Goal: Task Accomplishment & Management: Use online tool/utility

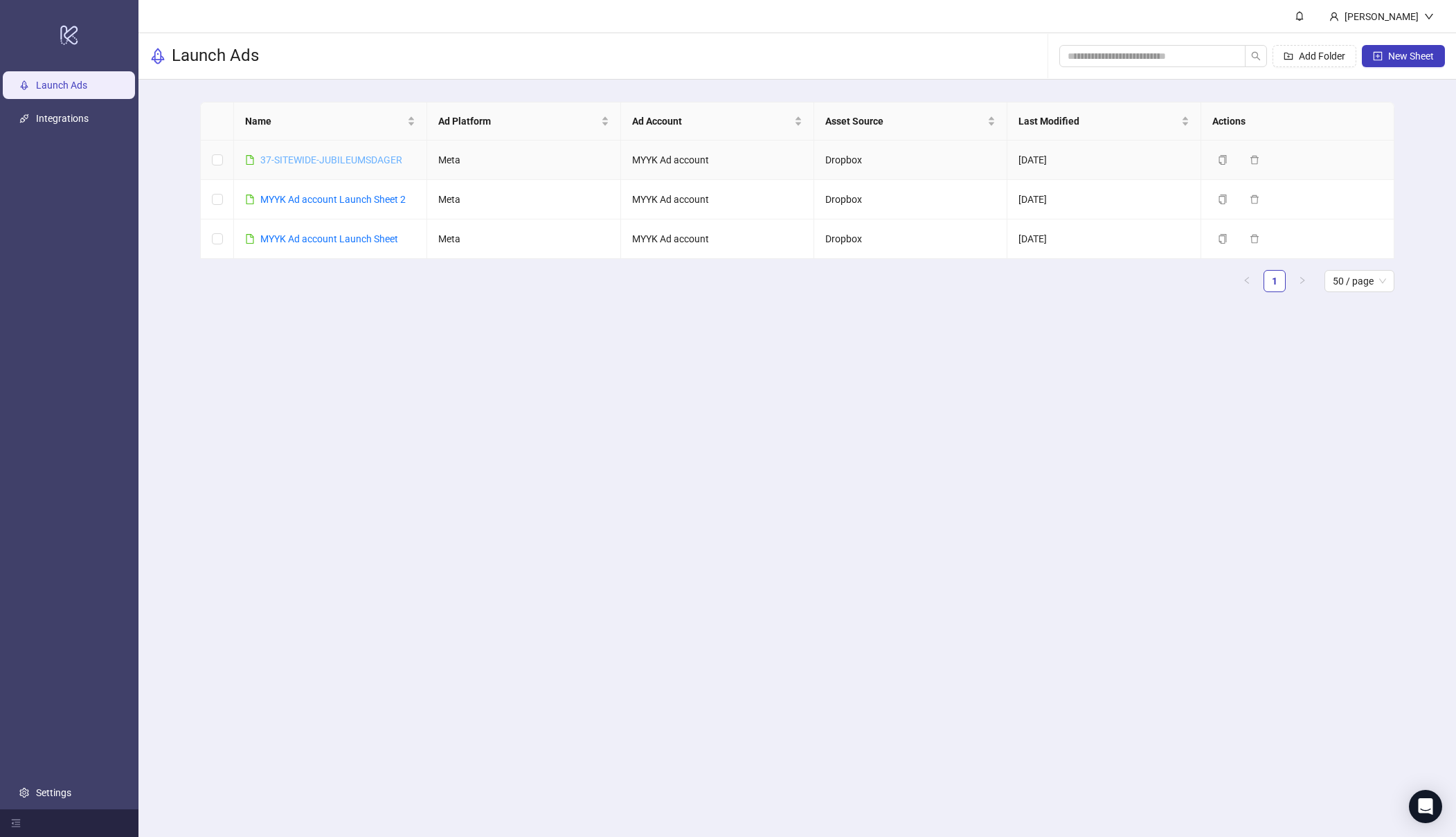
click at [324, 156] on link "37-SITEWIDE-JUBILEUMSDAGER" at bounding box center [331, 160] width 142 height 11
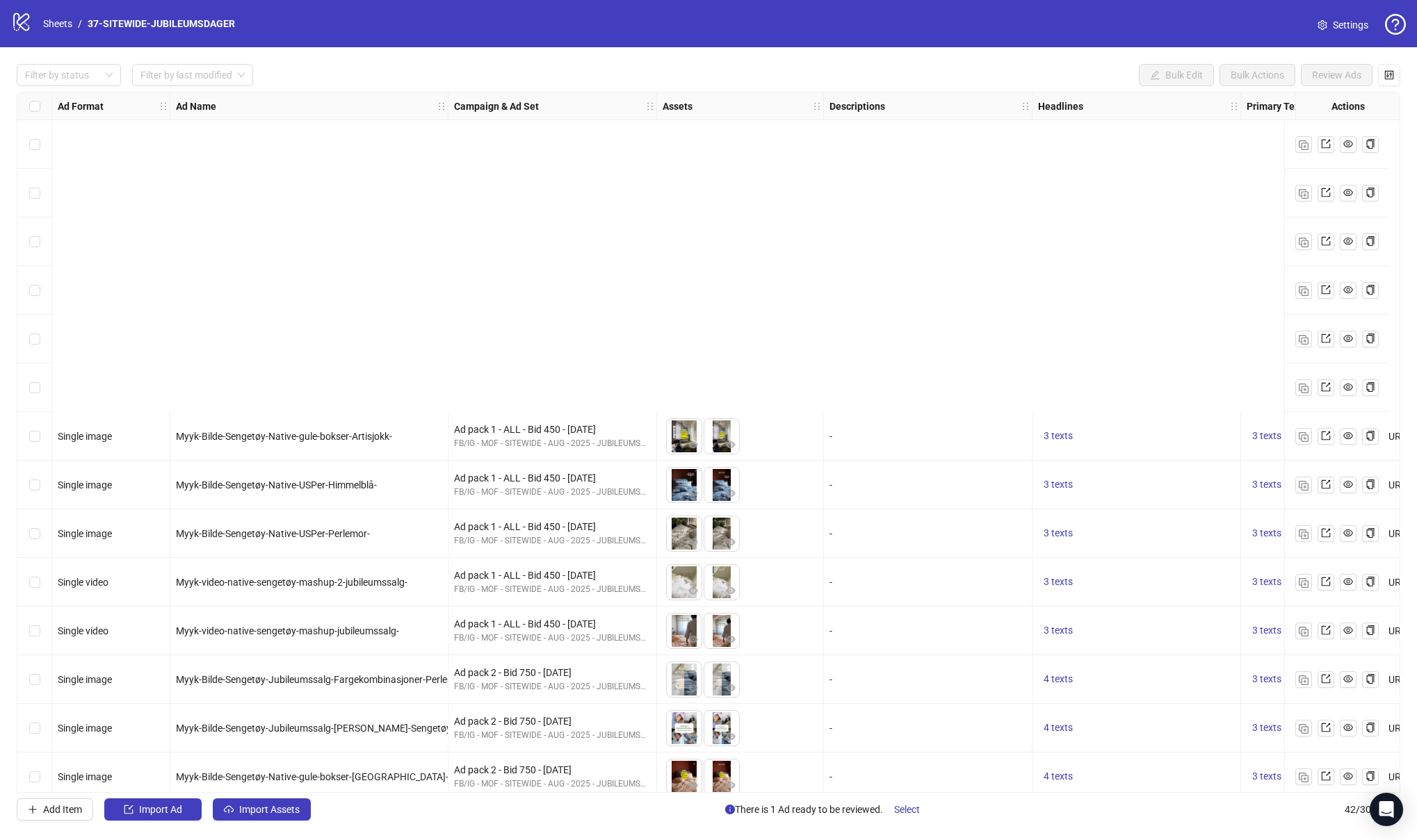
scroll to position [382, 0]
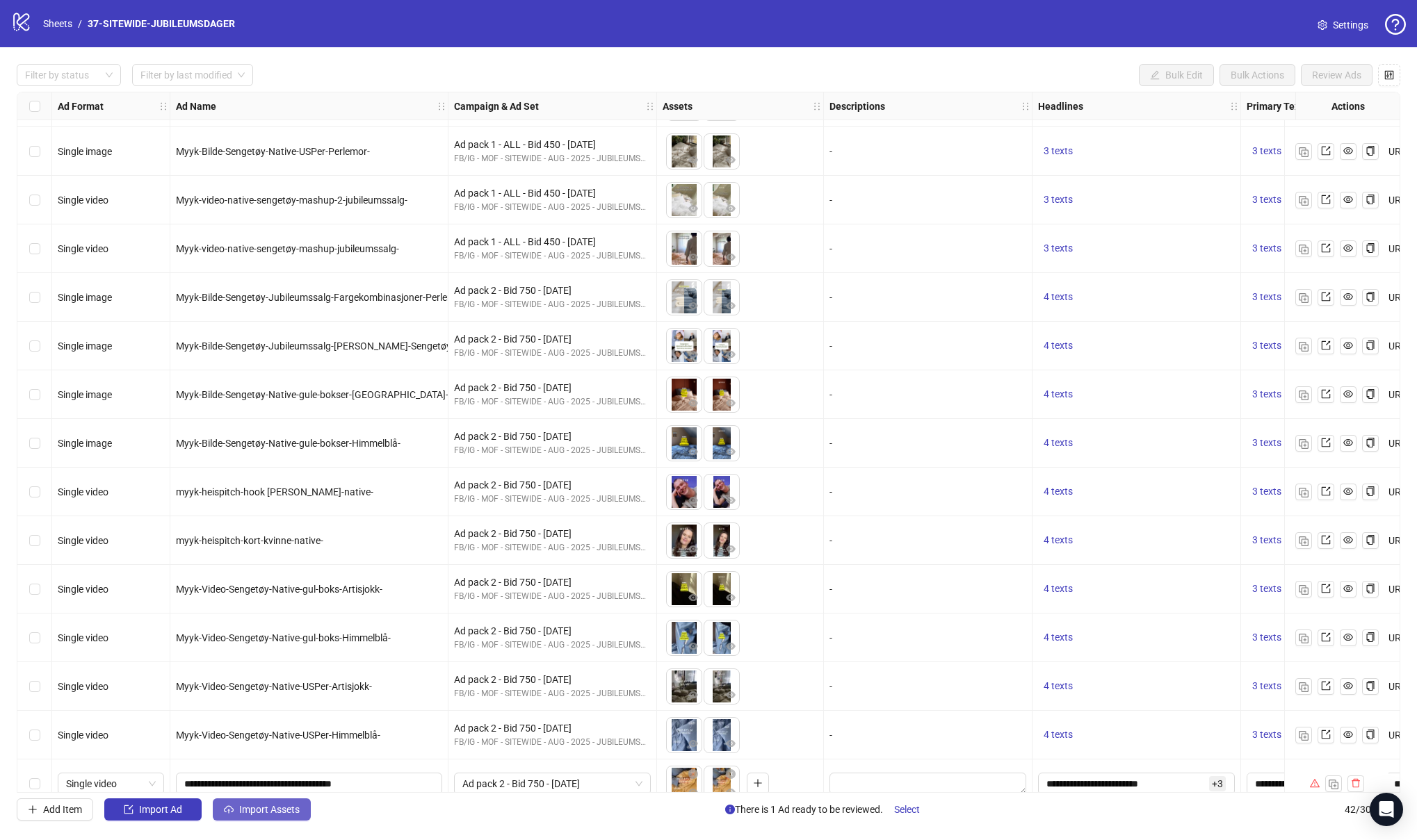
click at [255, 810] on span "Import Assets" at bounding box center [270, 810] width 61 height 11
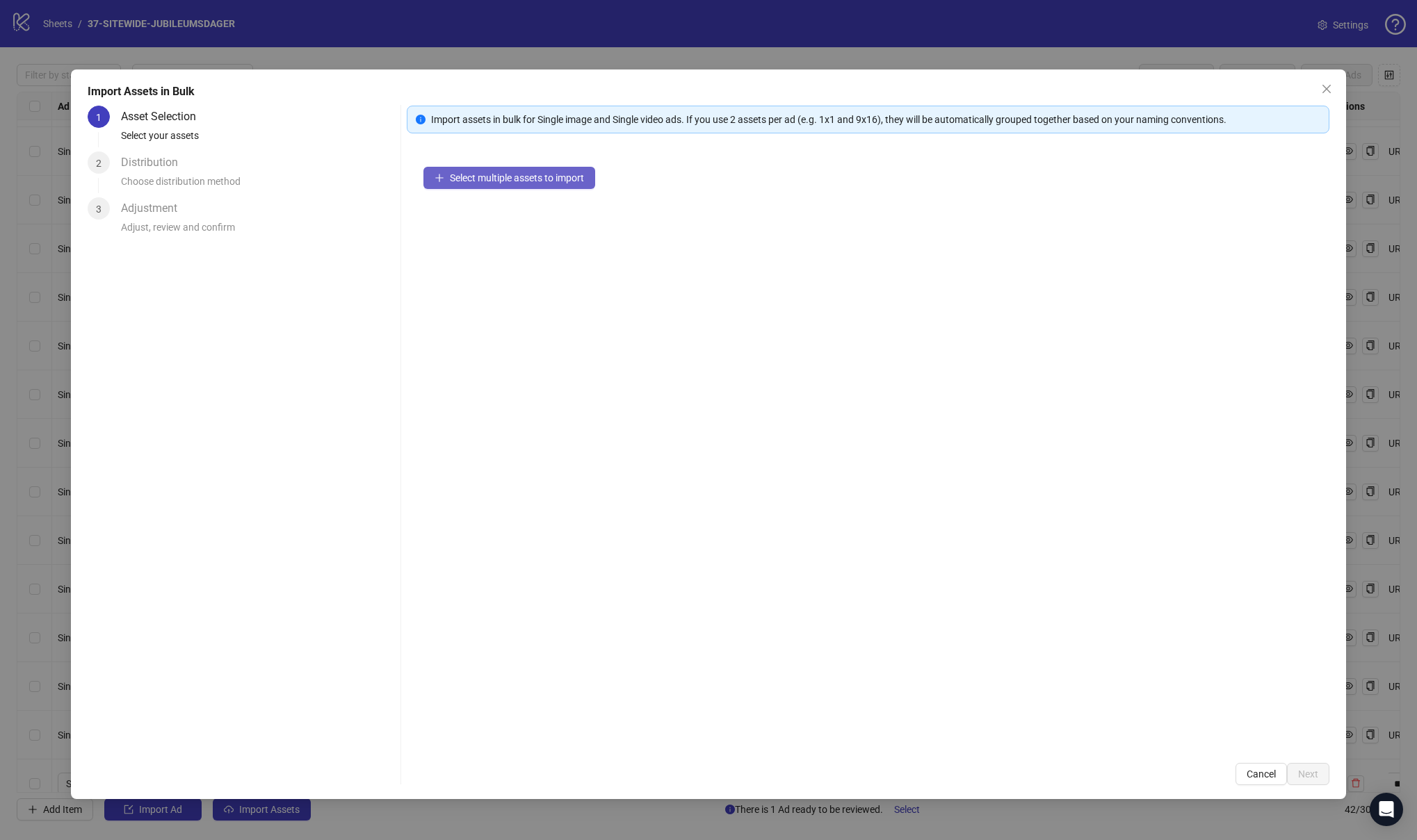
click at [539, 172] on span "Select multiple assets to import" at bounding box center [517, 178] width 134 height 11
click at [1314, 782] on button "Next" at bounding box center [1308, 774] width 42 height 23
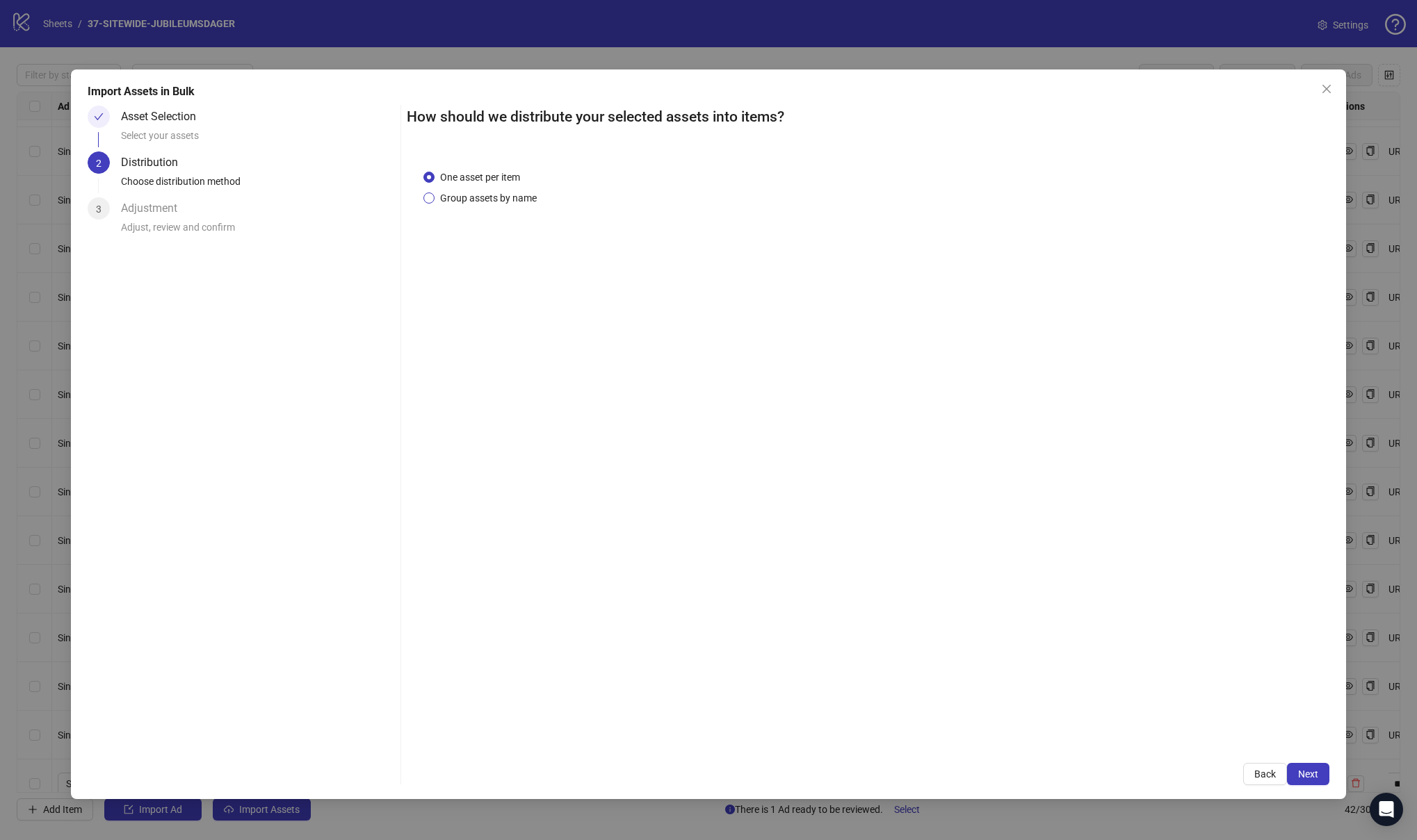
click at [481, 196] on span "Group assets by name" at bounding box center [488, 198] width 108 height 15
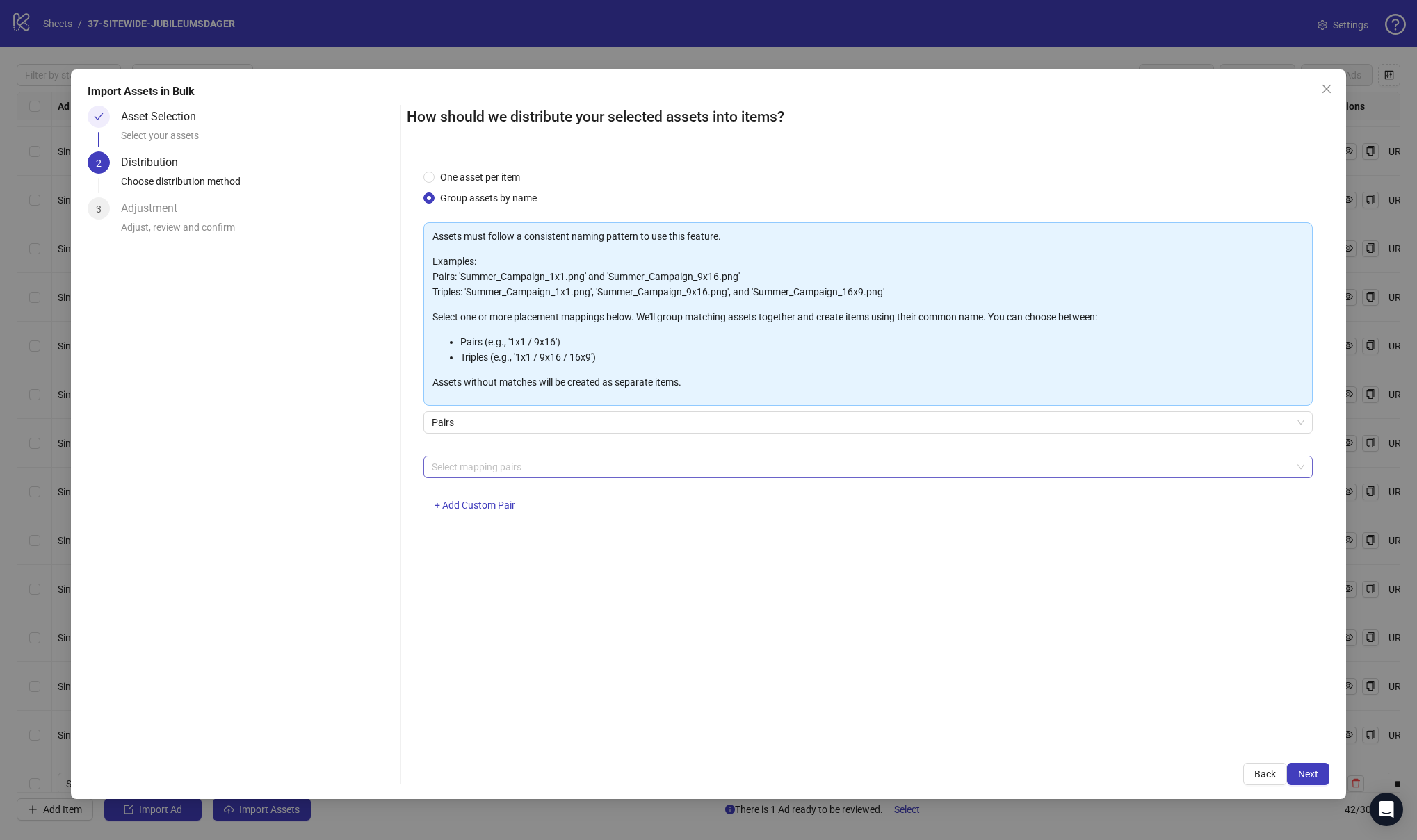
click at [504, 464] on div at bounding box center [860, 467] width 869 height 20
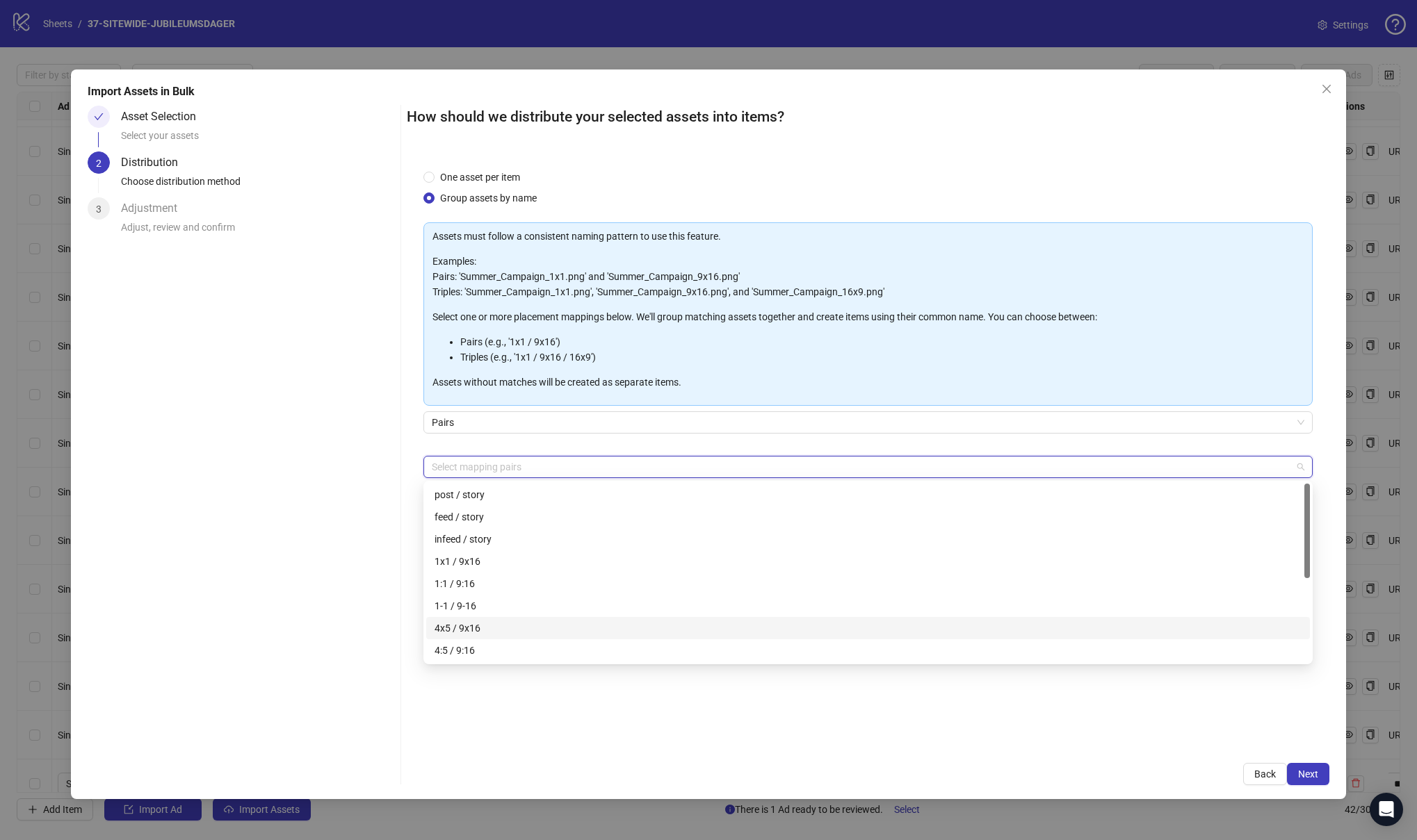
click at [526, 619] on div "4x5 / 9x16" at bounding box center [867, 628] width 883 height 23
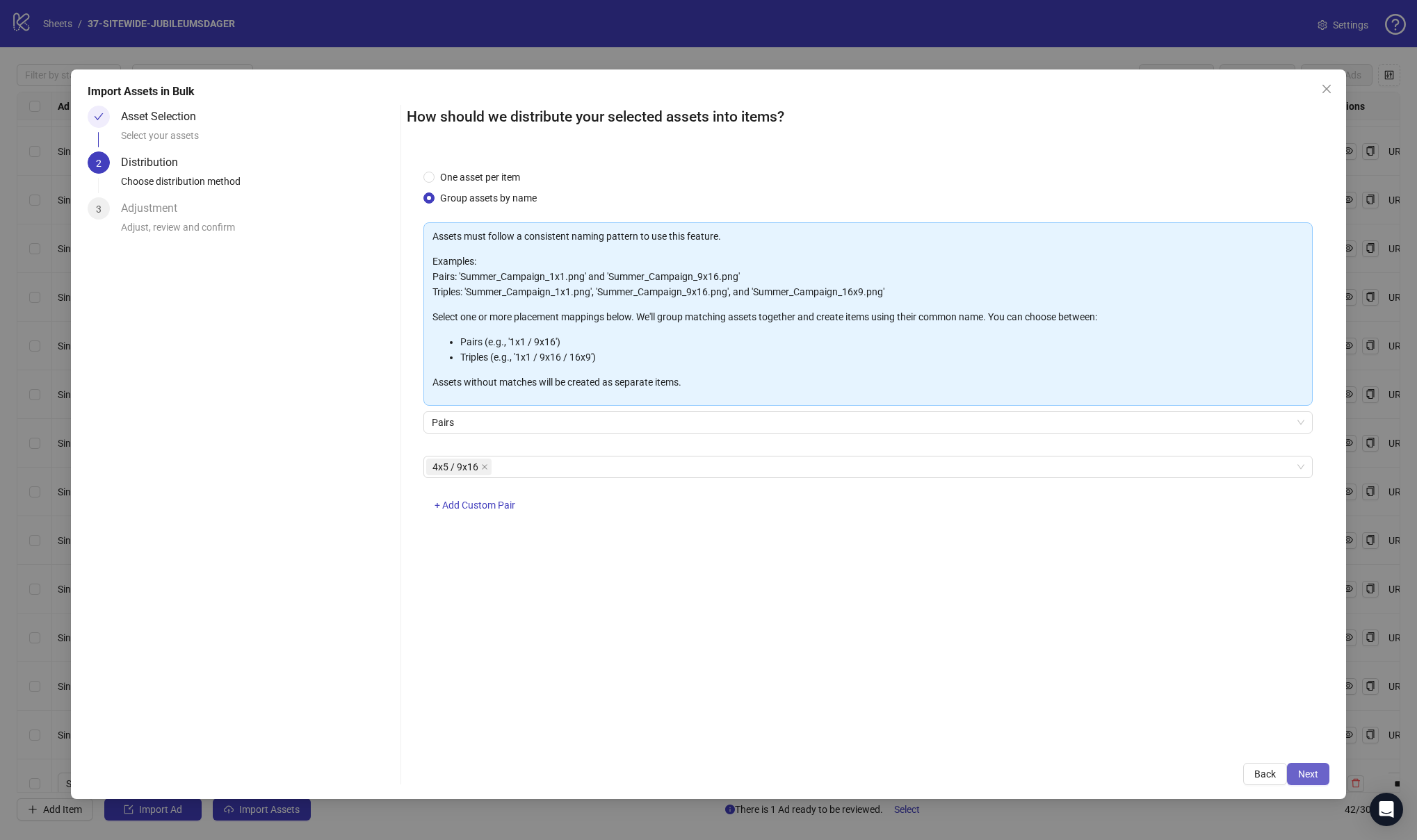
click at [1310, 777] on span "Next" at bounding box center [1308, 774] width 20 height 11
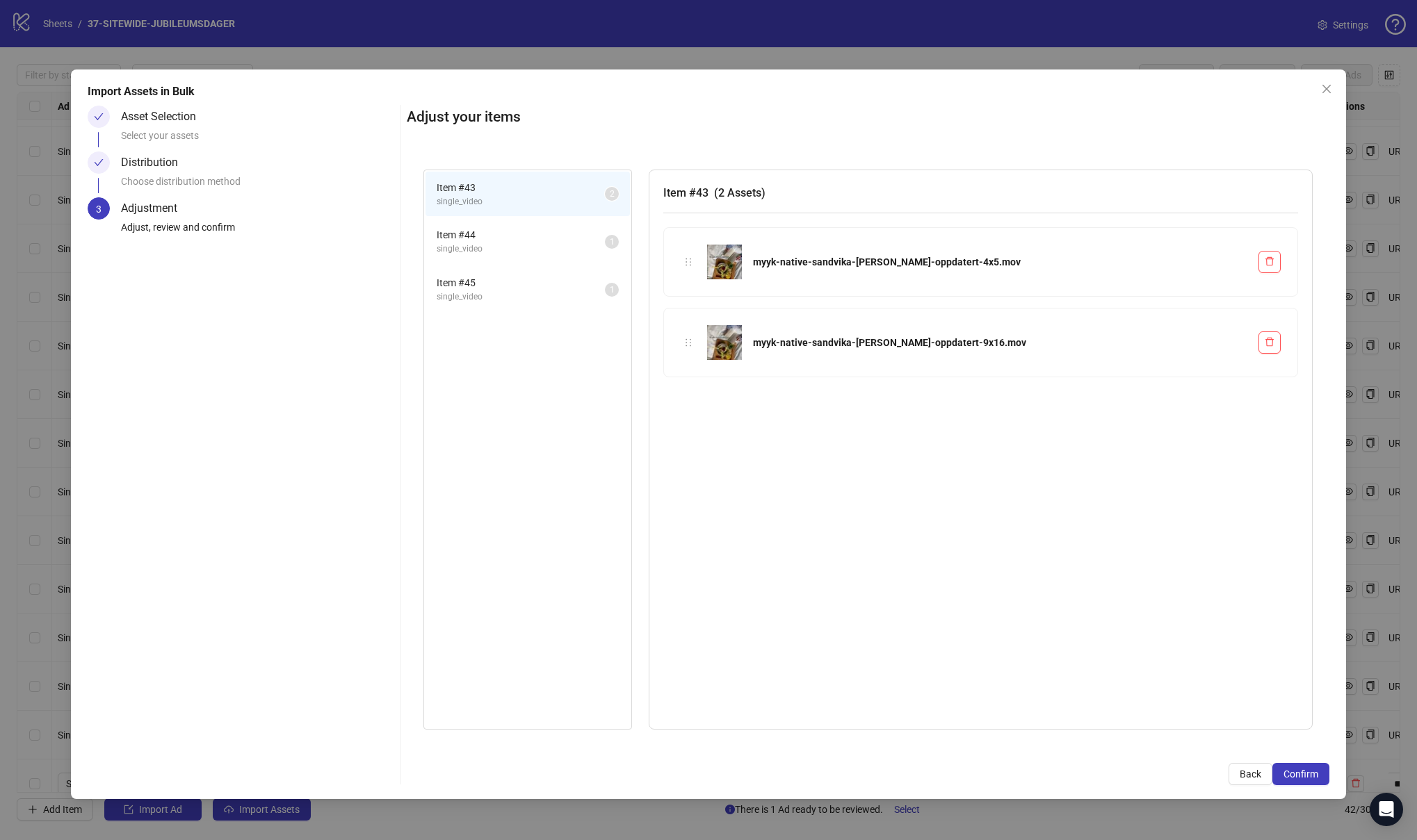
drag, startPoint x: 1310, startPoint y: 777, endPoint x: 1088, endPoint y: 636, distance: 263.0
click at [1085, 637] on div "Adjust your items Item # 43 single_video 2 Item # 44 single_video 1 Item # 45 s…" at bounding box center [868, 445] width 923 height 680
click at [537, 287] on span "Item # 45" at bounding box center [520, 283] width 168 height 15
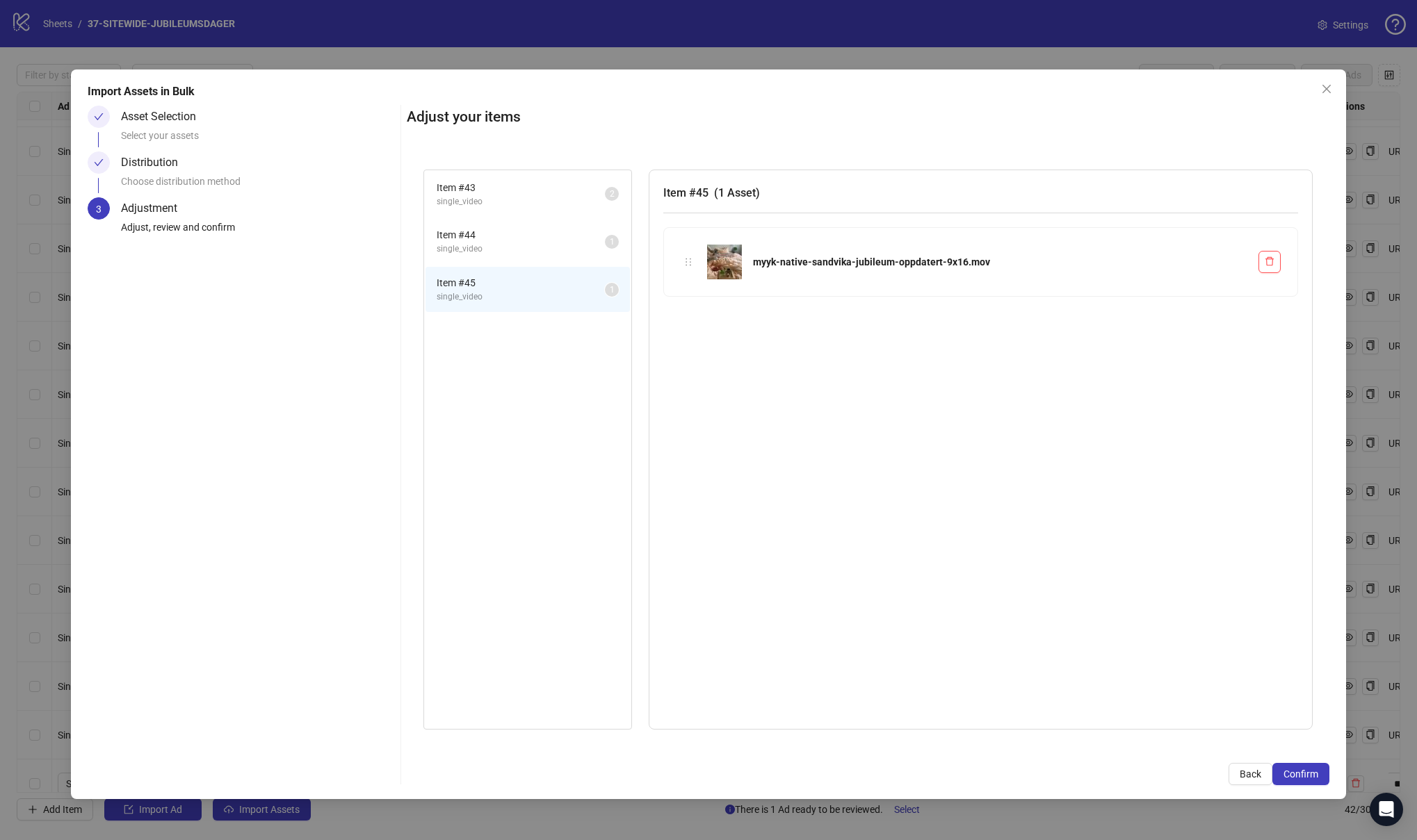
click at [531, 241] on span "Item # 44" at bounding box center [520, 235] width 168 height 15
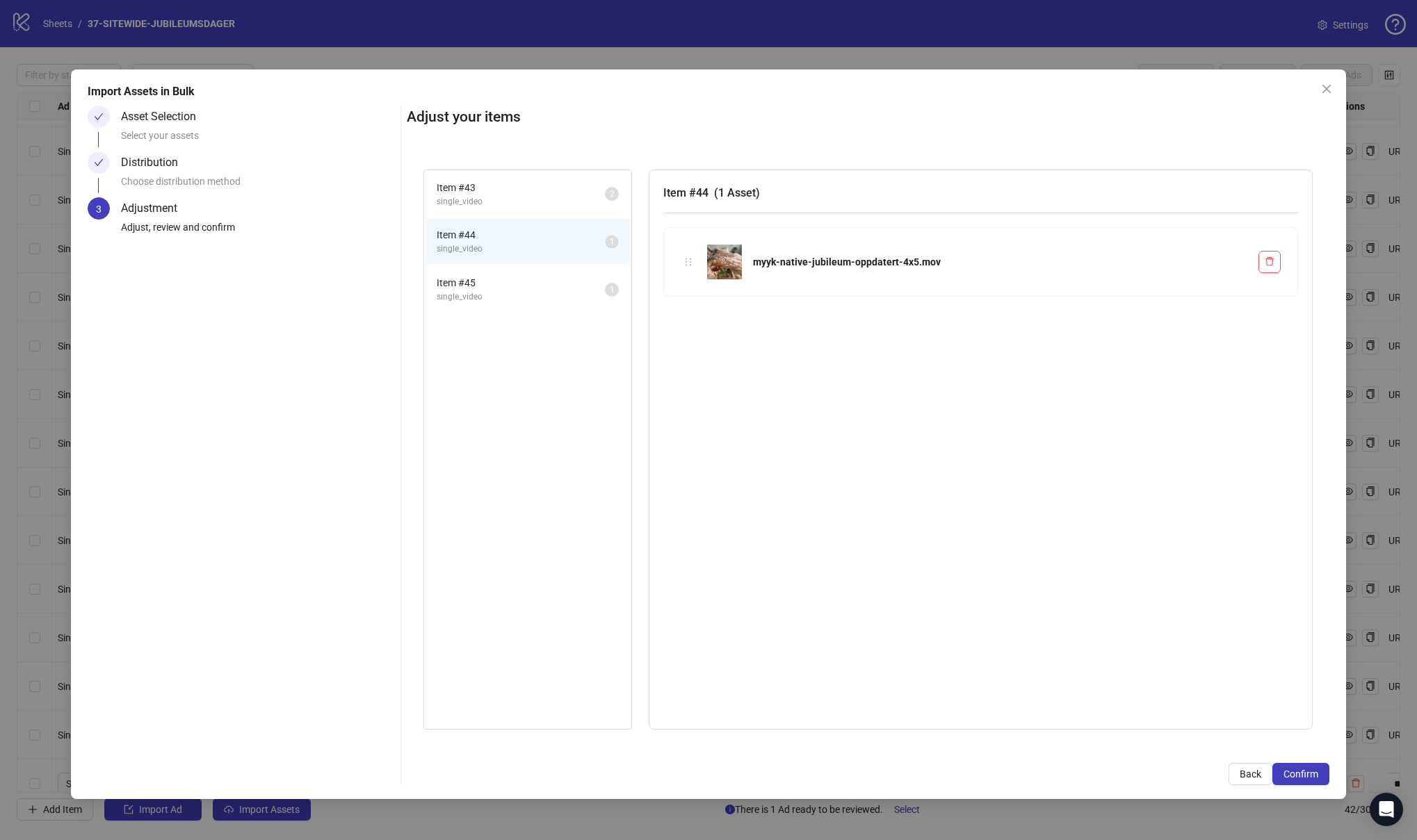
click at [531, 267] on li "Item # 45 single_video 1" at bounding box center [527, 289] width 204 height 45
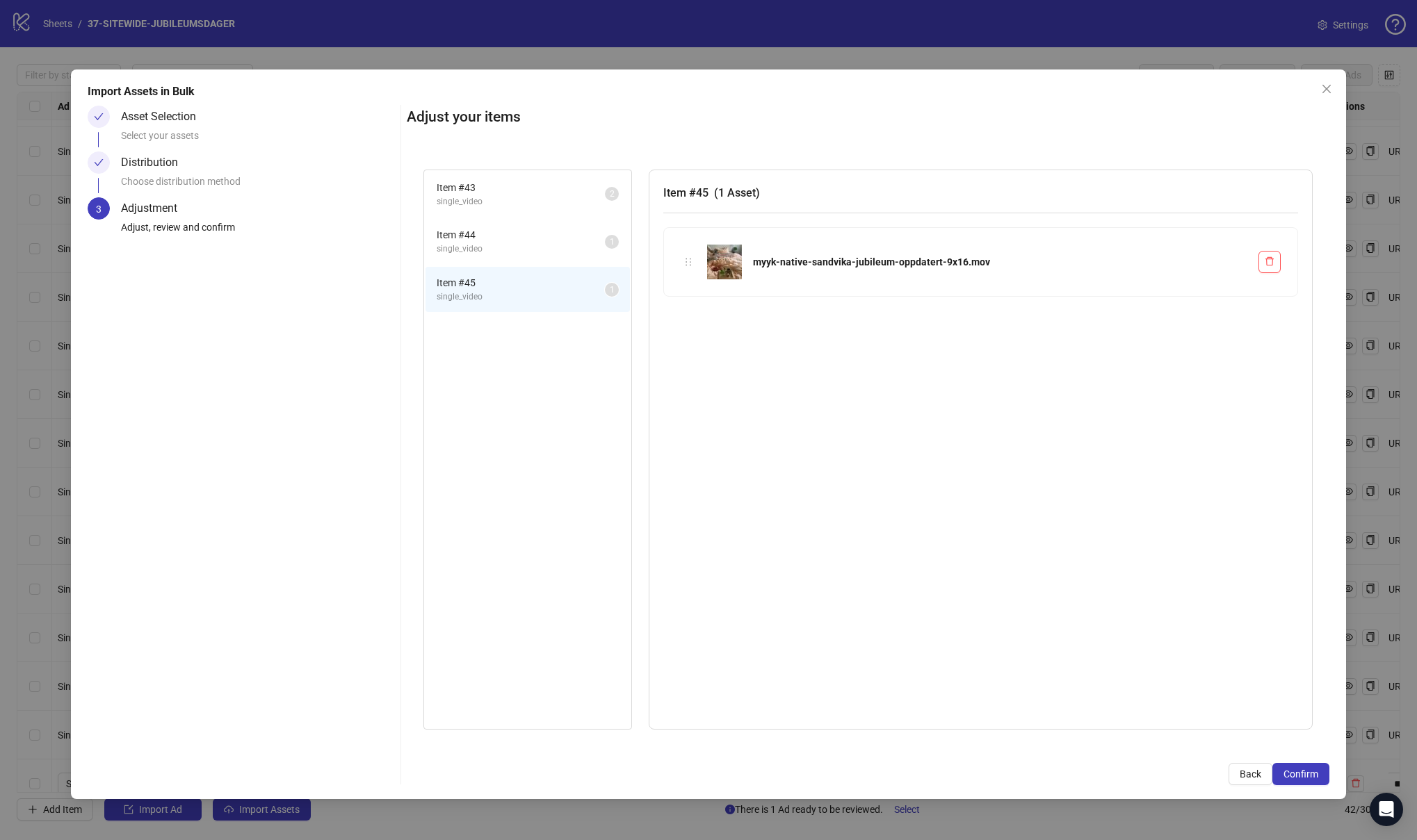
click at [518, 237] on span "Item # 44" at bounding box center [520, 235] width 168 height 15
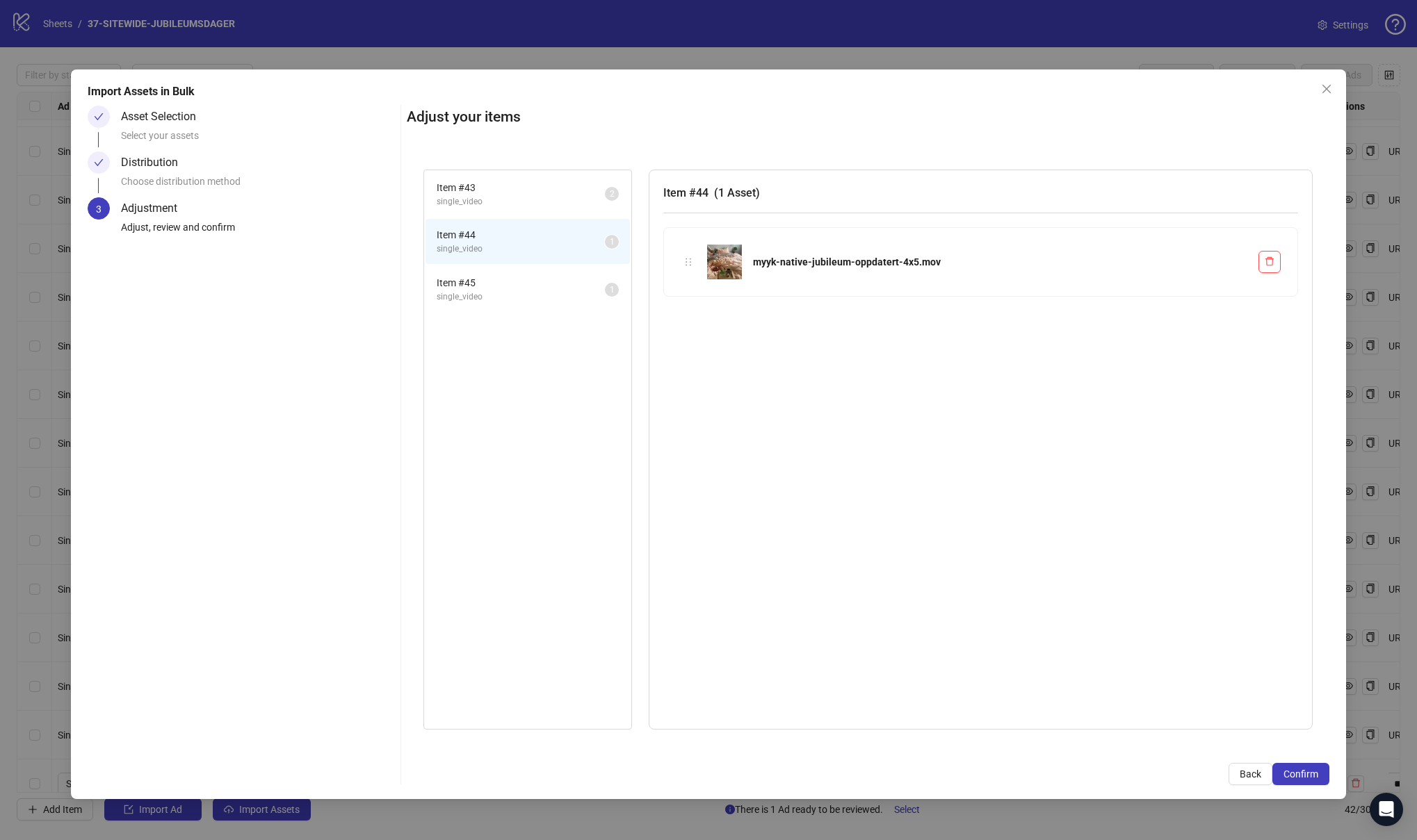
click at [520, 276] on span "Item # 45" at bounding box center [520, 283] width 168 height 15
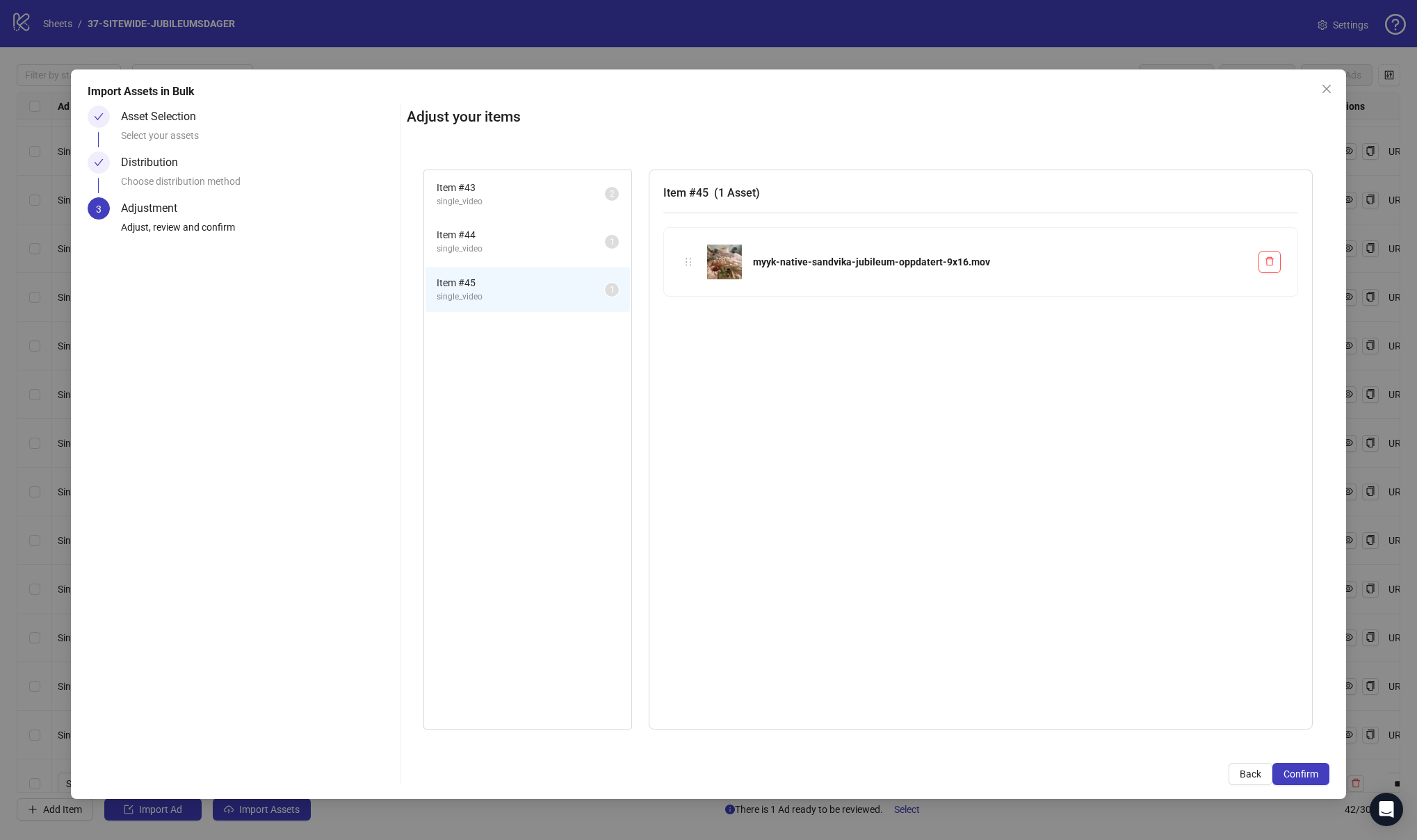
click at [517, 245] on span "single_video" at bounding box center [520, 249] width 168 height 13
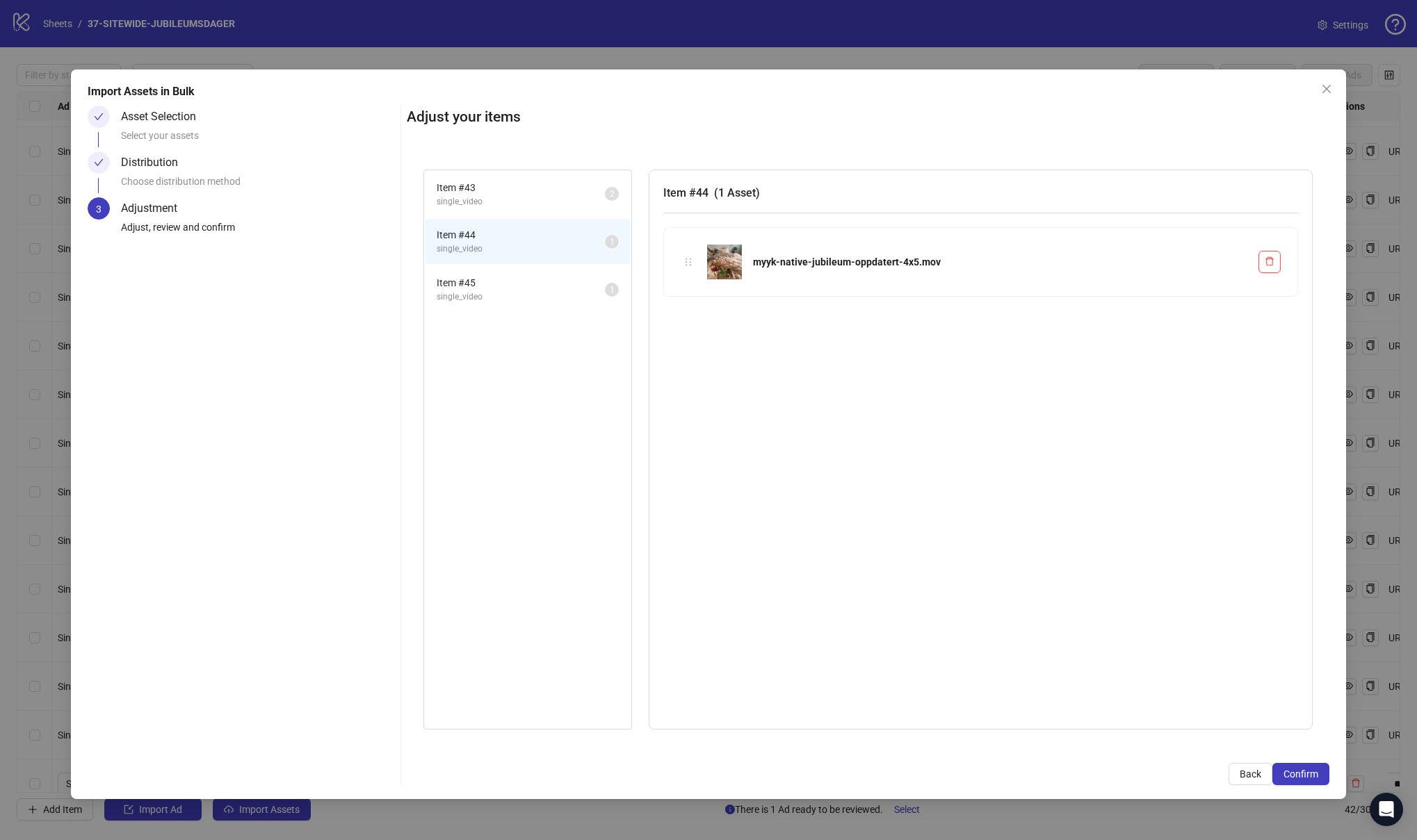
click at [522, 284] on span "Item # 45" at bounding box center [520, 283] width 168 height 15
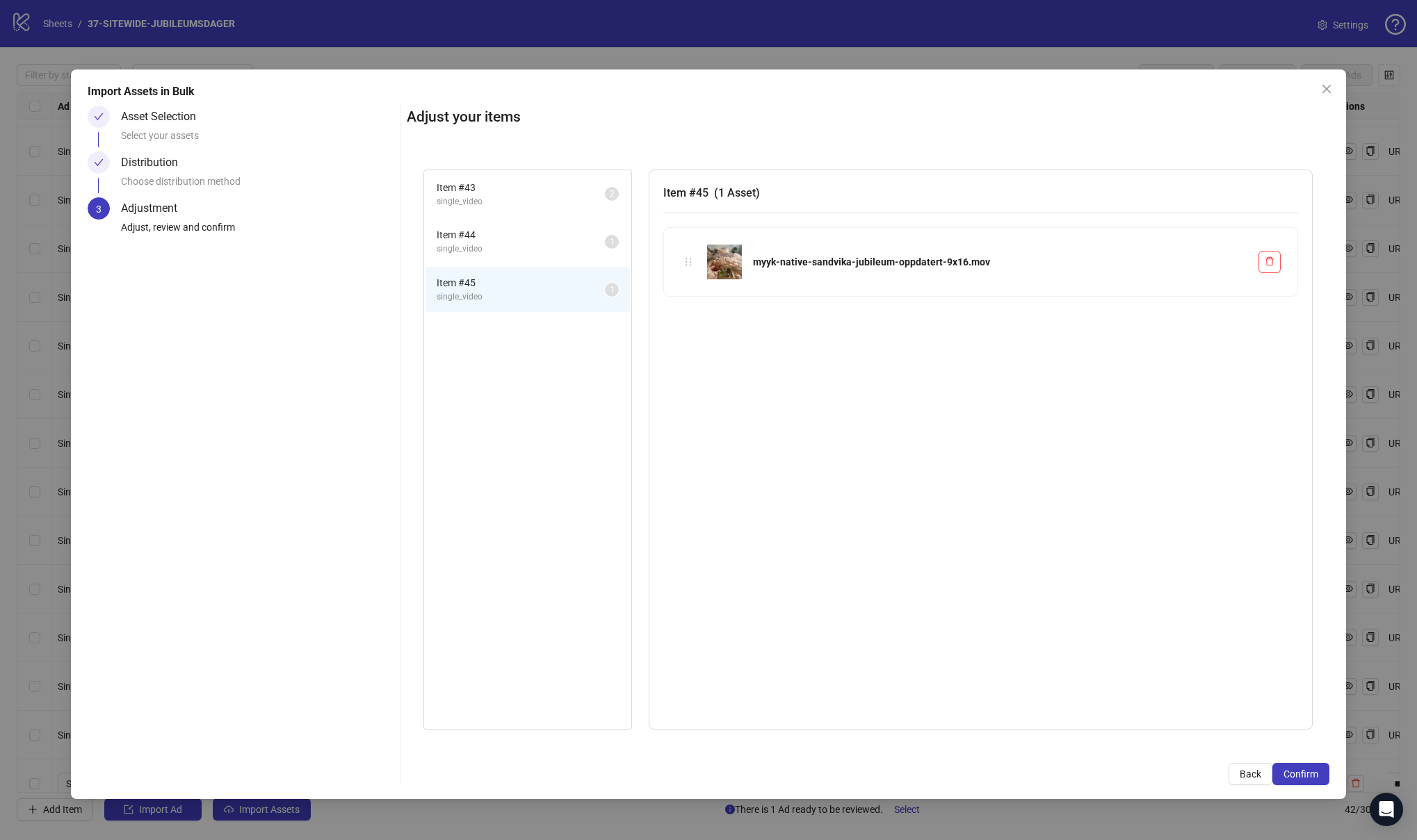
click at [522, 242] on span "Item # 44" at bounding box center [520, 235] width 168 height 15
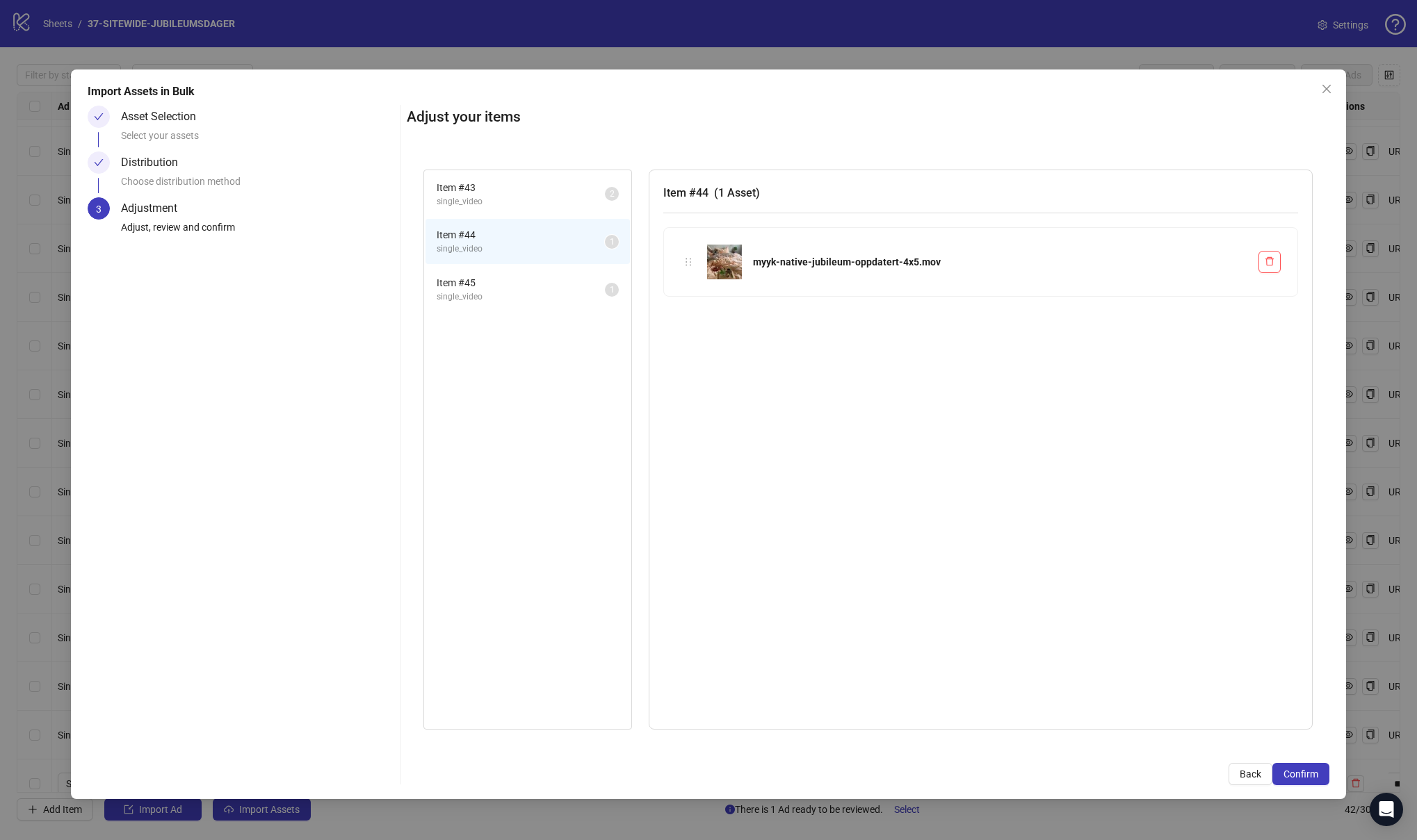
click at [518, 188] on span "Item # 43" at bounding box center [520, 188] width 168 height 15
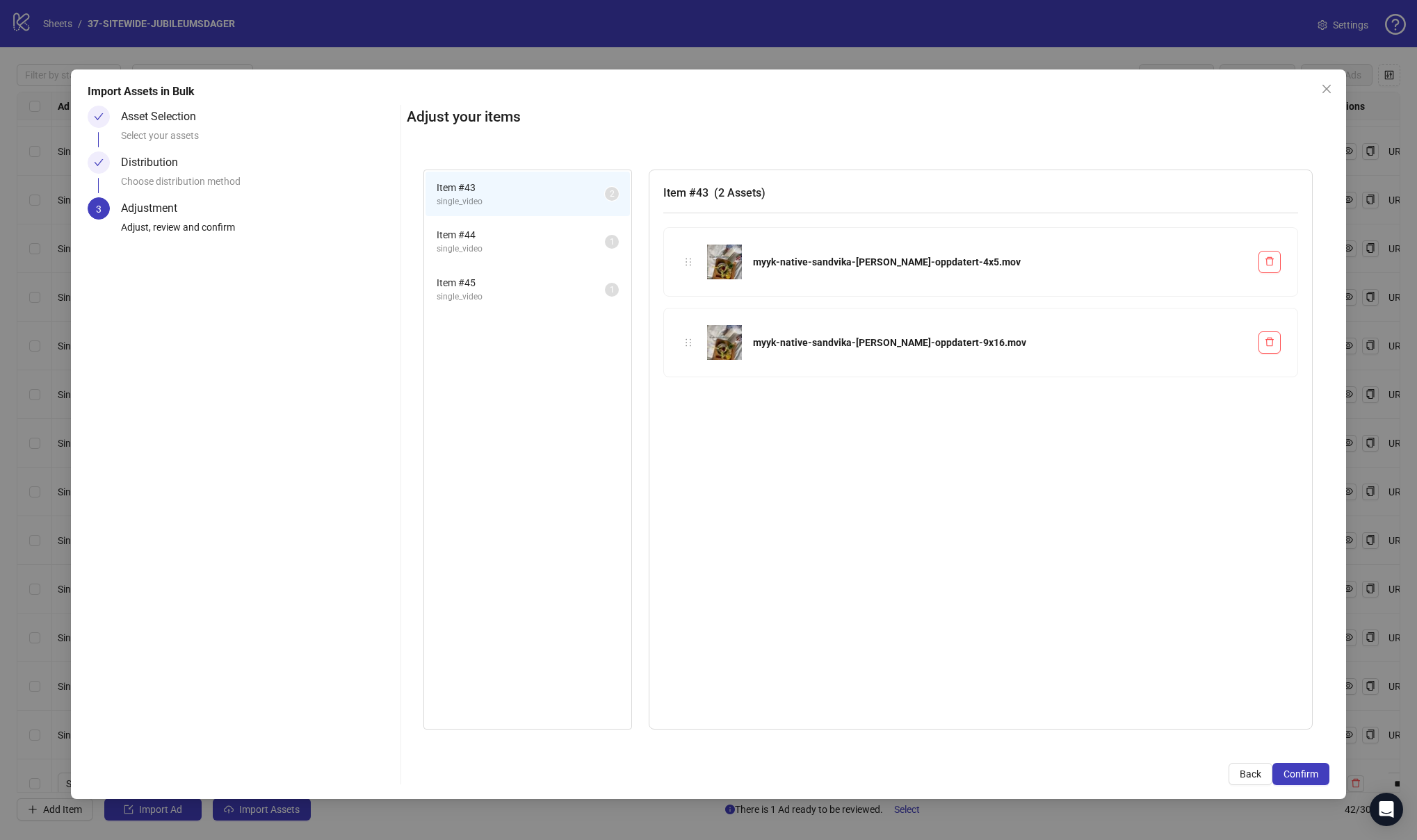
click at [512, 241] on span "Item # 44" at bounding box center [520, 235] width 168 height 15
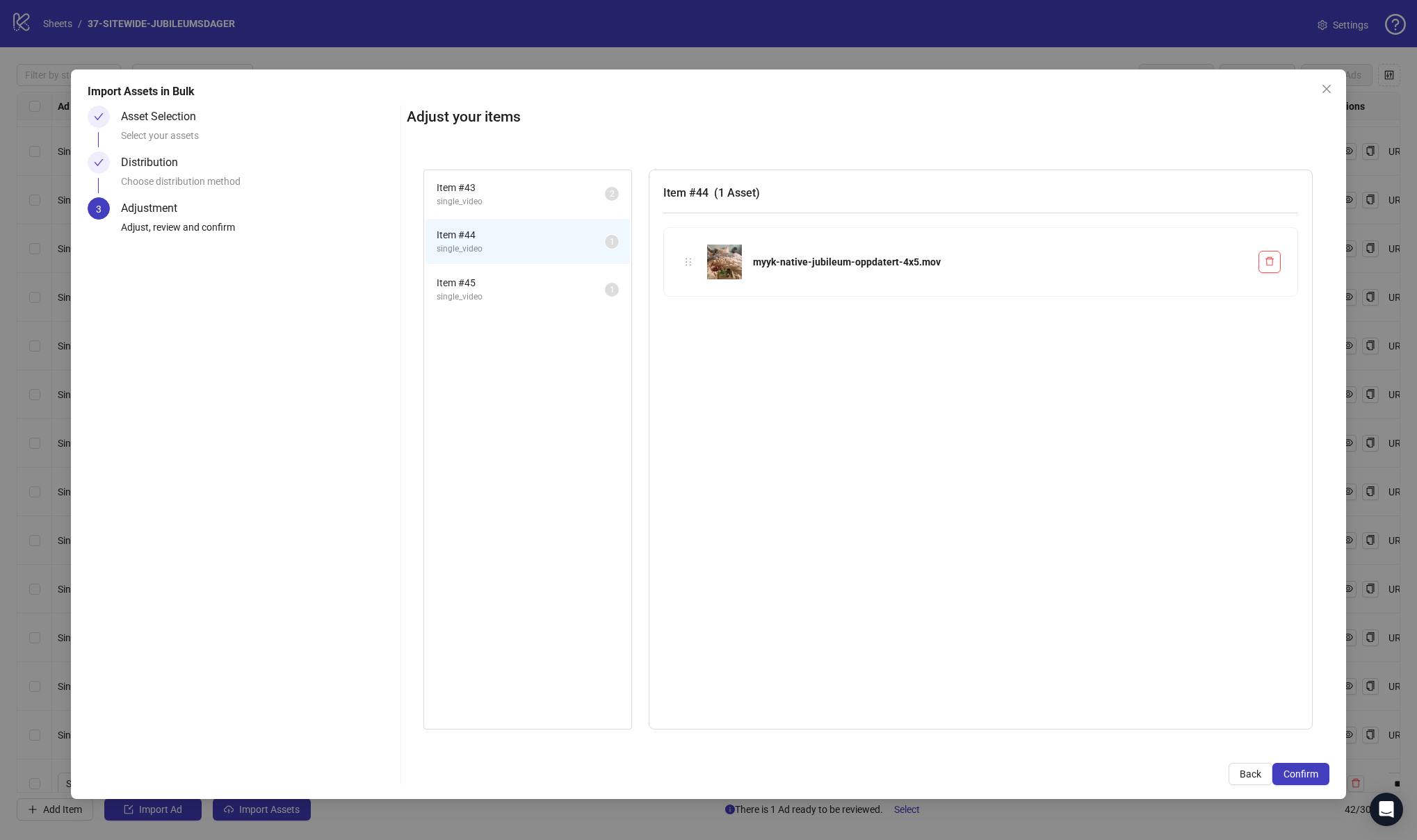
click at [512, 286] on span "Item # 45" at bounding box center [520, 283] width 168 height 15
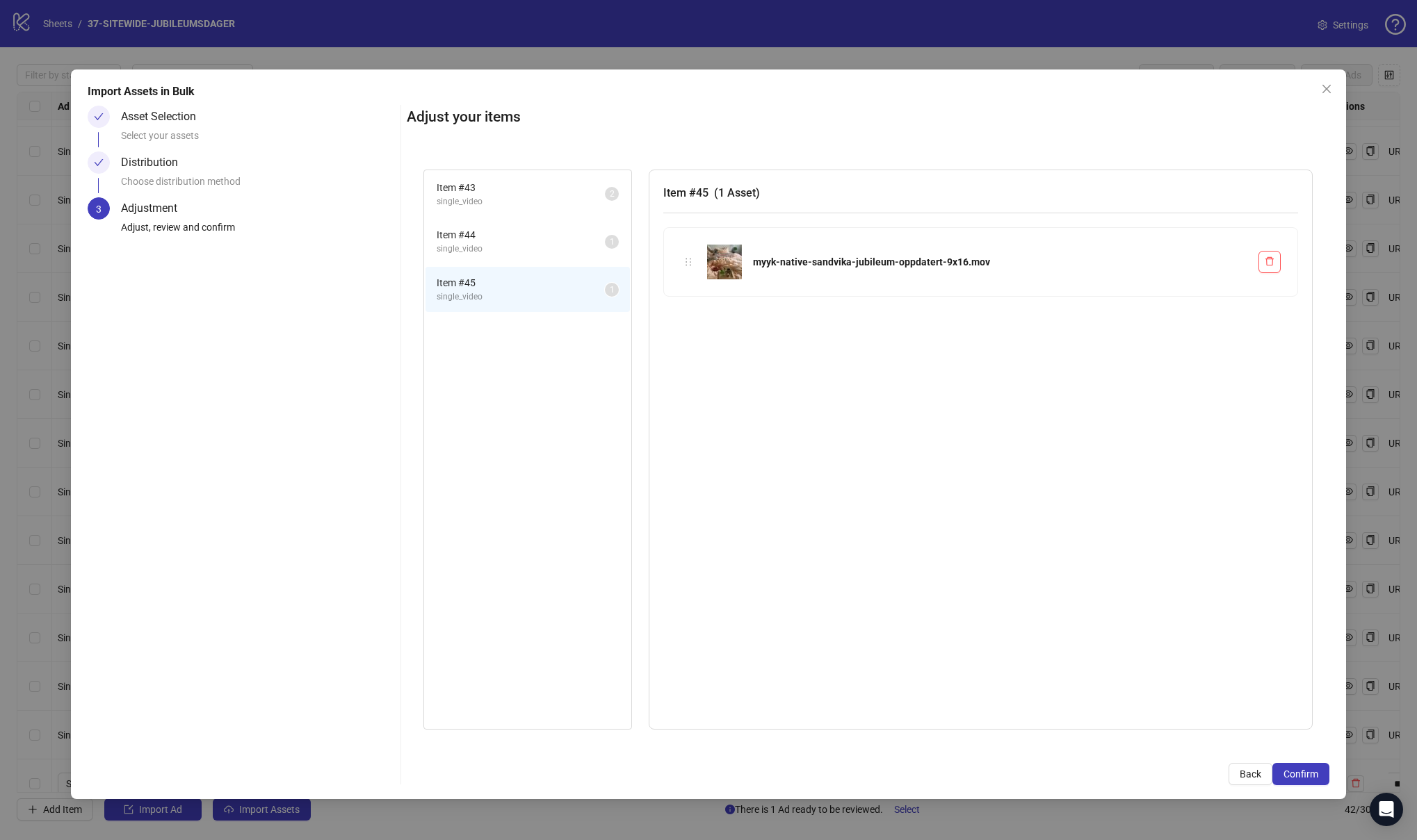
click at [515, 254] on span "single_video" at bounding box center [520, 249] width 168 height 13
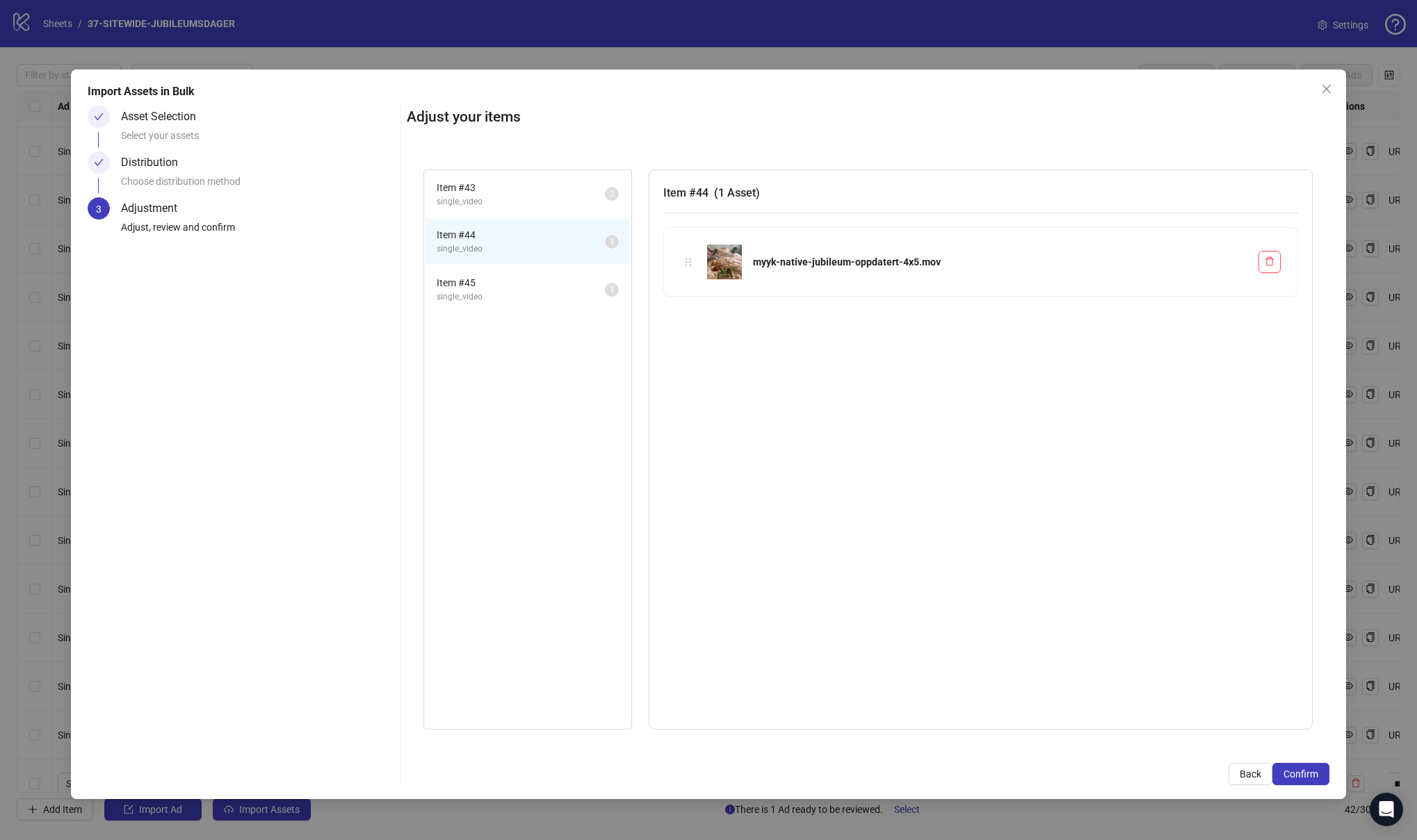
click at [508, 198] on span "single_video" at bounding box center [520, 202] width 168 height 13
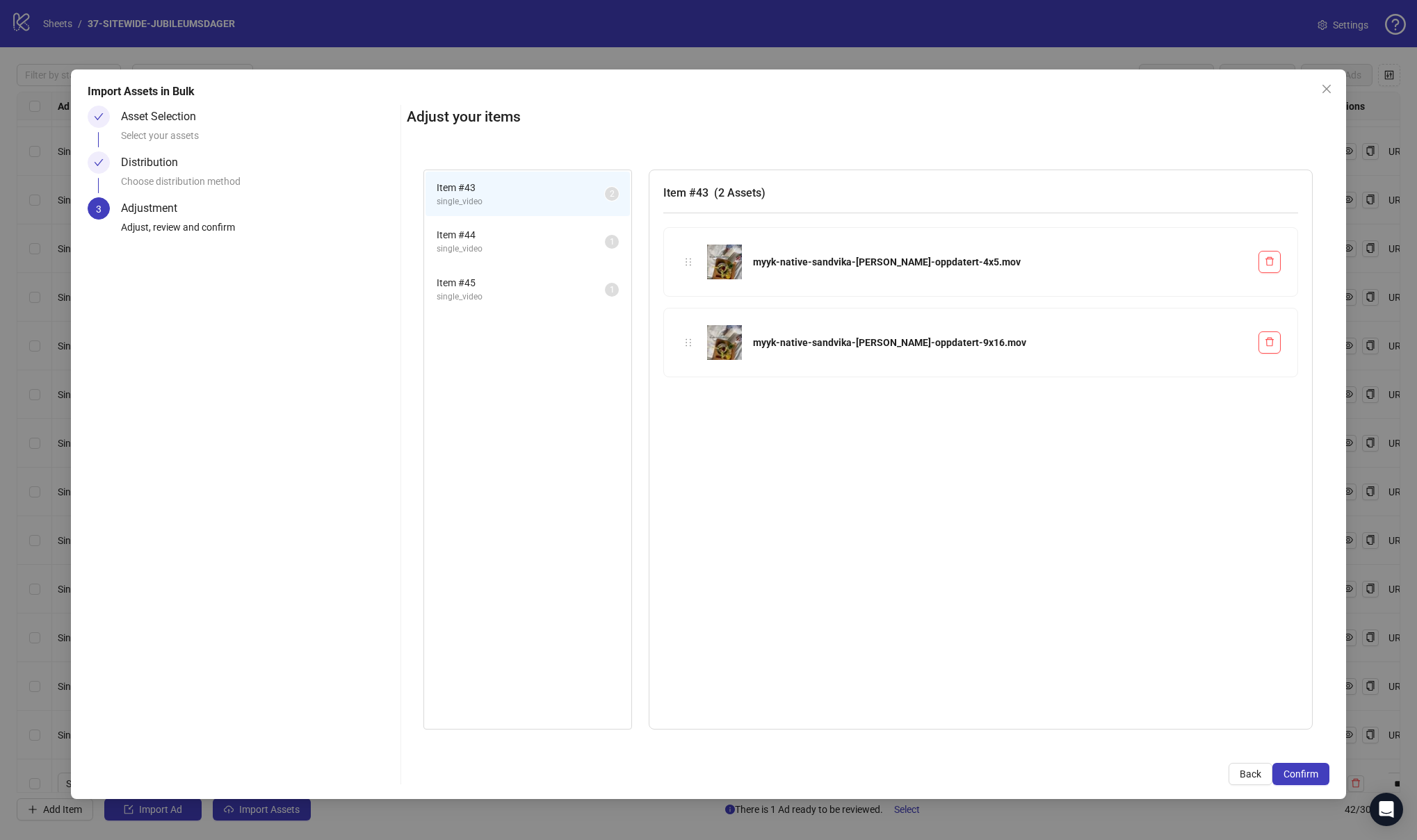
click at [503, 252] on span "single_video" at bounding box center [520, 249] width 168 height 13
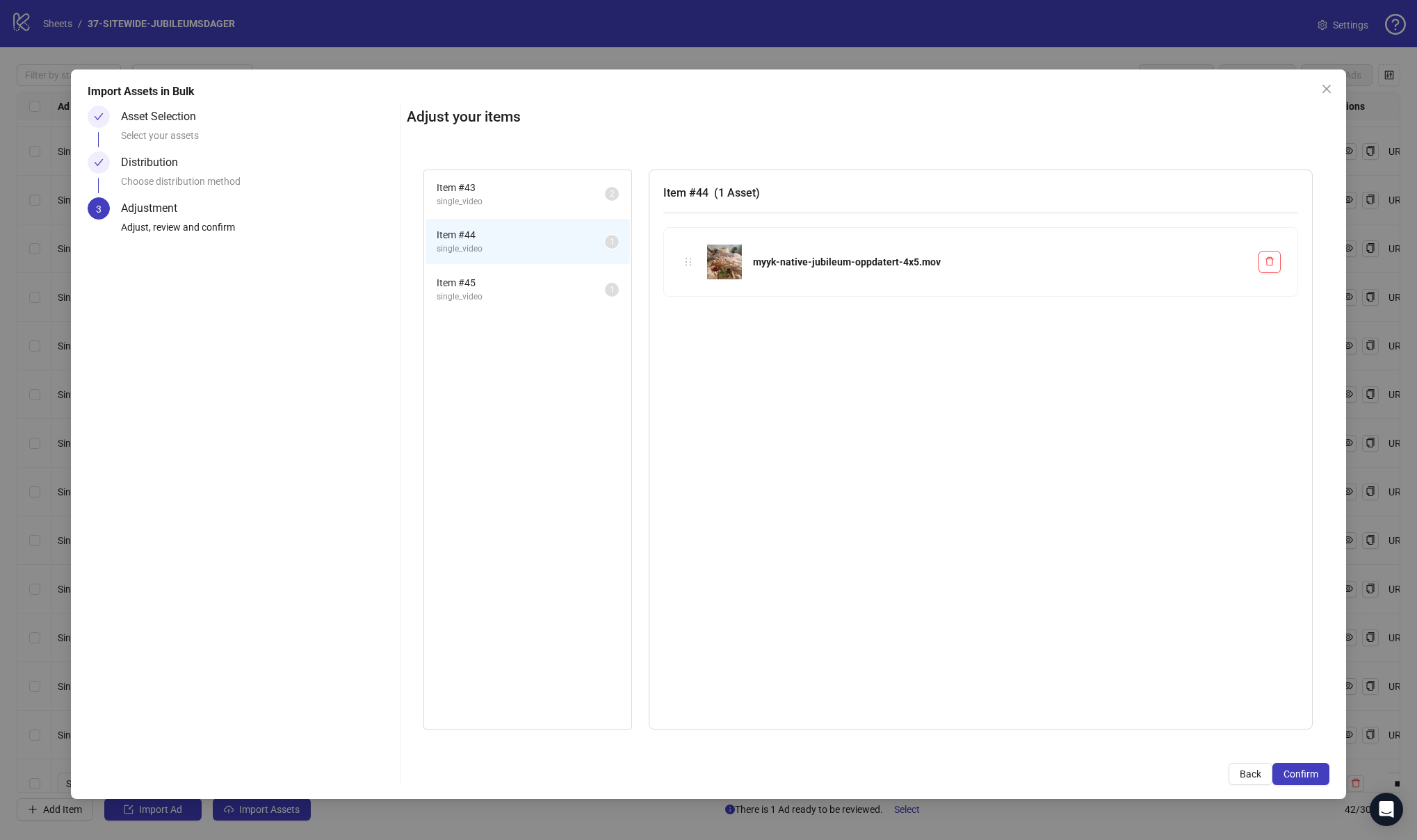
drag, startPoint x: 1193, startPoint y: 288, endPoint x: 1059, endPoint y: 279, distance: 134.3
click at [1059, 279] on div "myyk-native-jubileum-oppdatert-4x5.mov" at bounding box center [981, 262] width 634 height 68
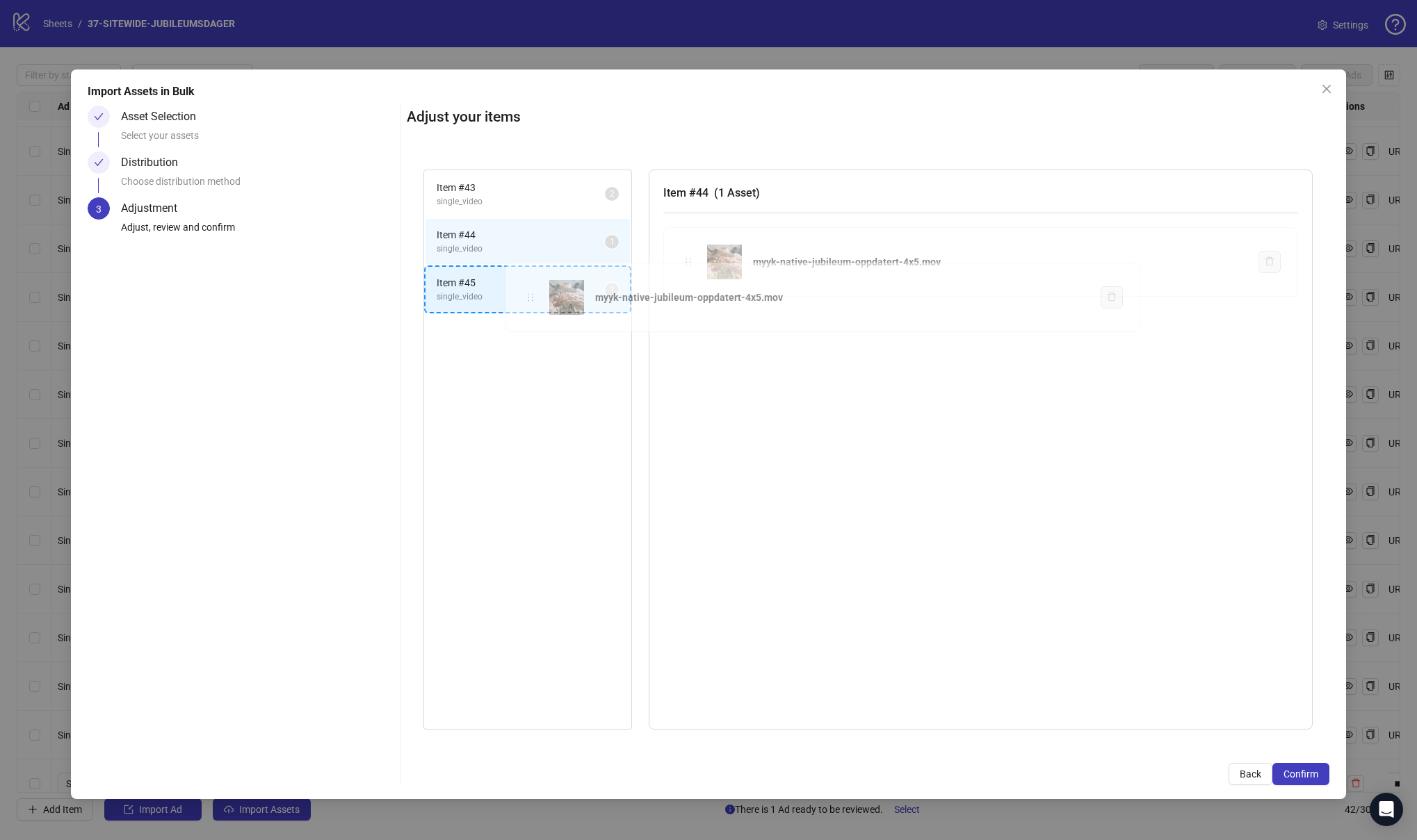
drag, startPoint x: 688, startPoint y: 261, endPoint x: 530, endPoint y: 297, distance: 162.0
click at [530, 297] on div "Item # 43 single_video 2 Item # 44 single_video 1 Item # 45 single_video 1 Item…" at bounding box center [868, 450] width 923 height 594
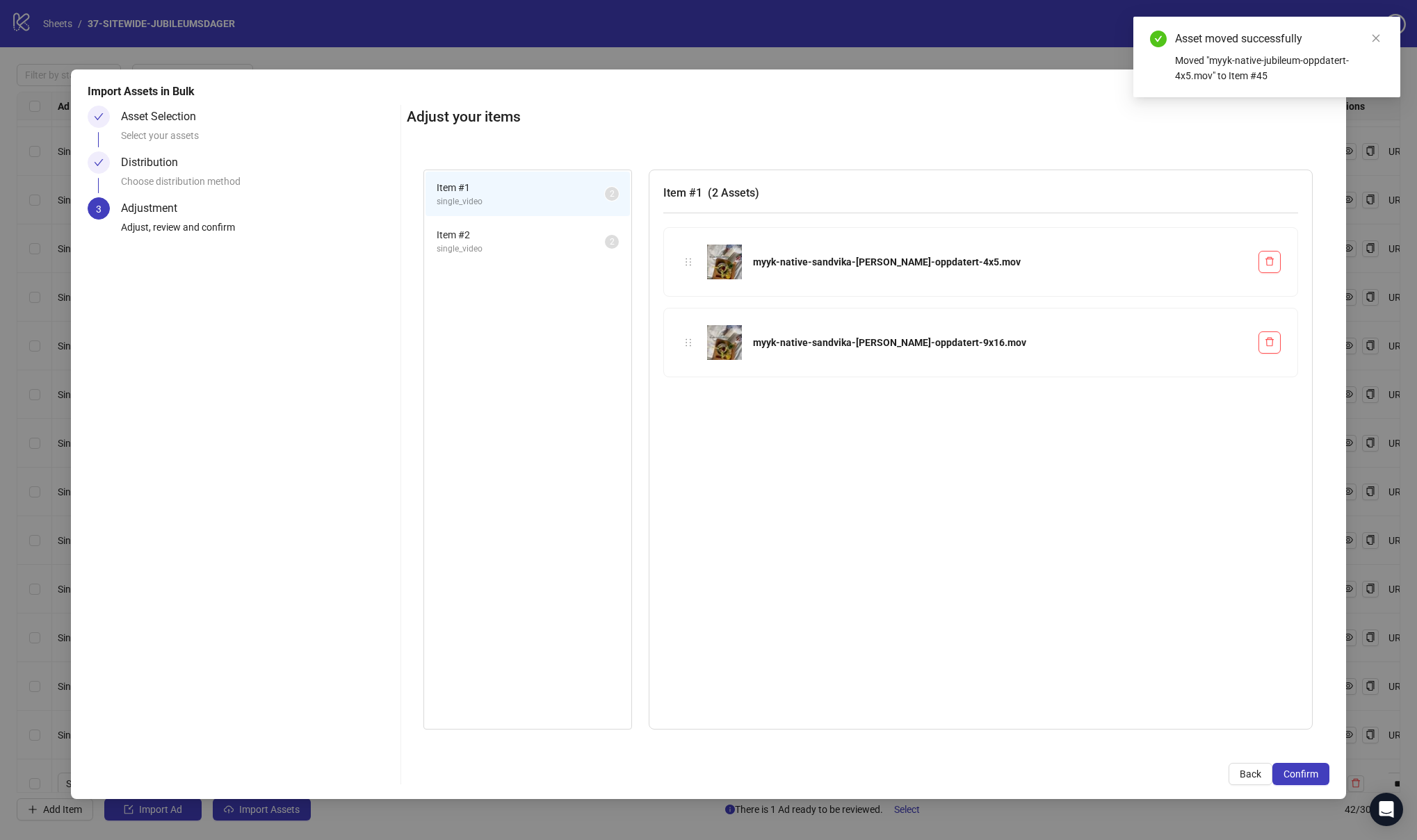
click at [529, 231] on span "Item # 2" at bounding box center [520, 235] width 168 height 15
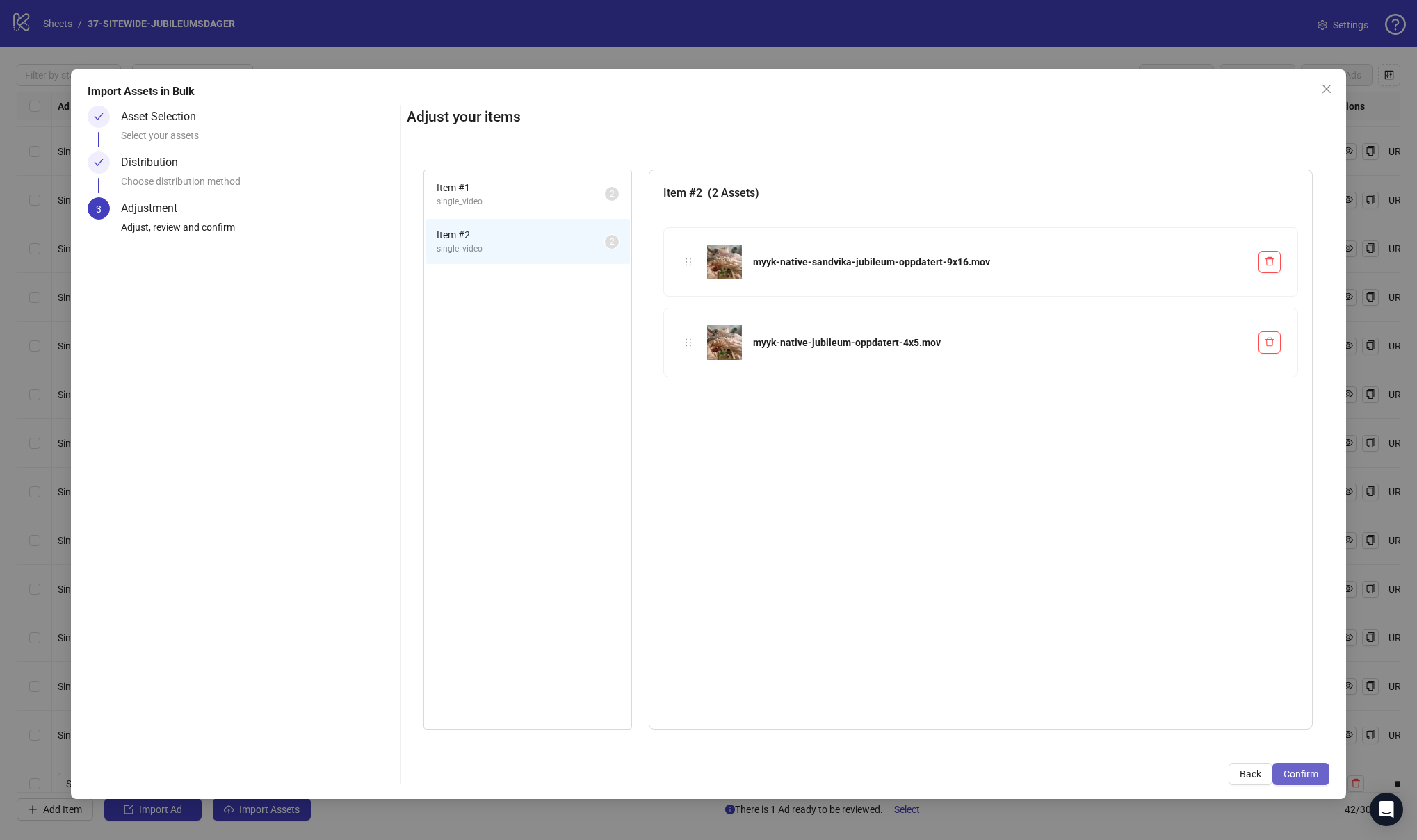
click at [1300, 776] on span "Confirm" at bounding box center [1300, 774] width 34 height 11
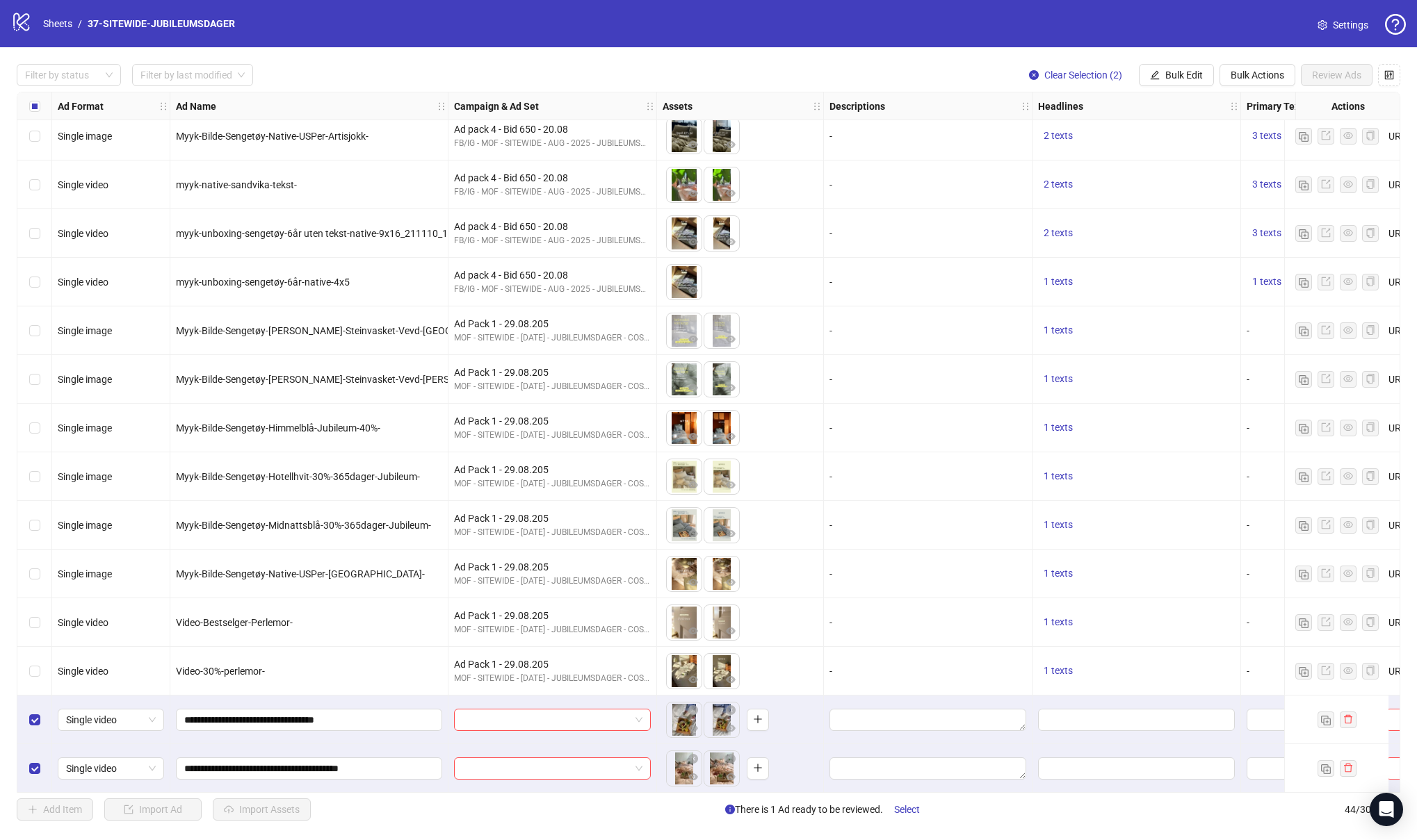
scroll to position [1474, 0]
click at [505, 724] on div at bounding box center [552, 719] width 196 height 23
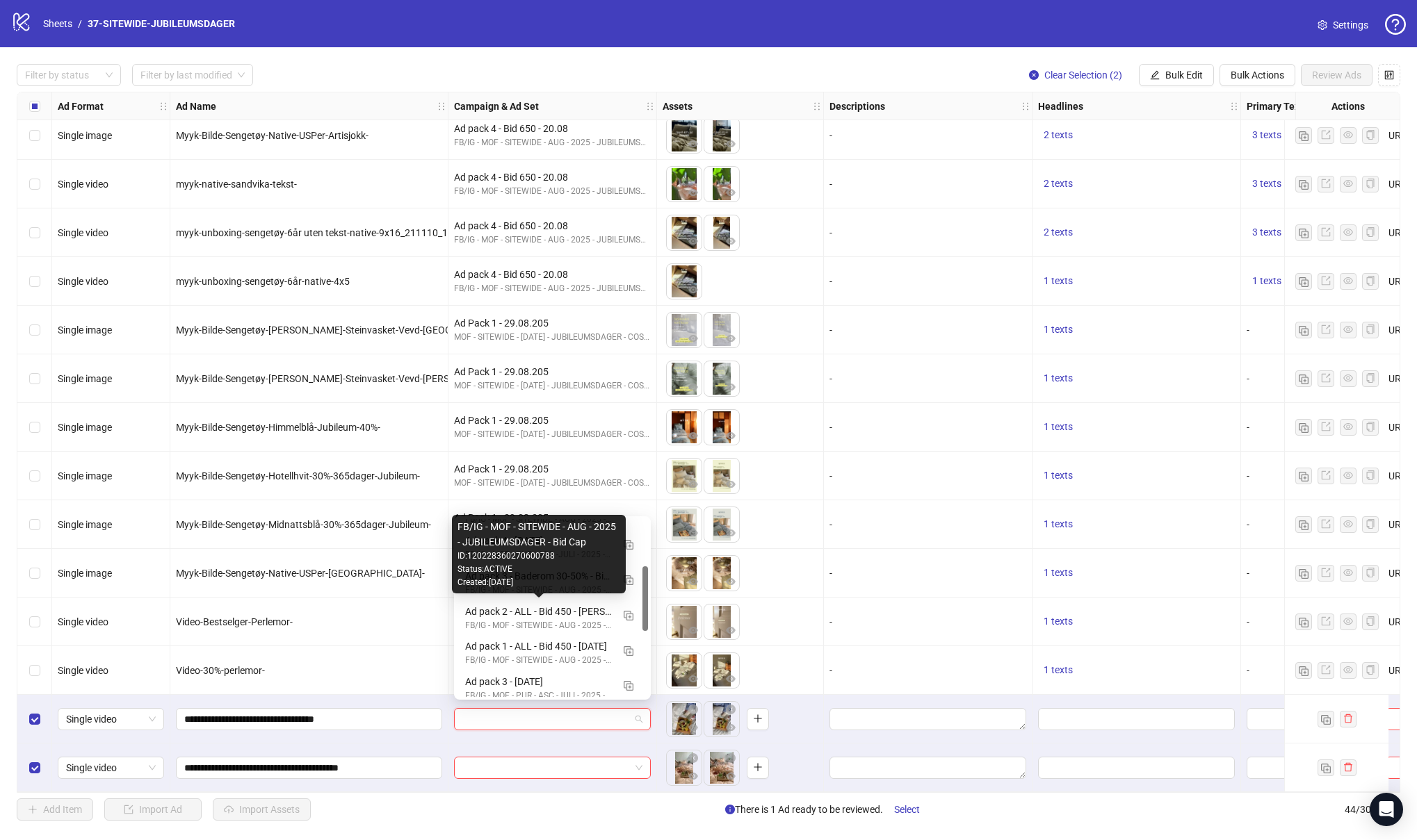
scroll to position [134, 0]
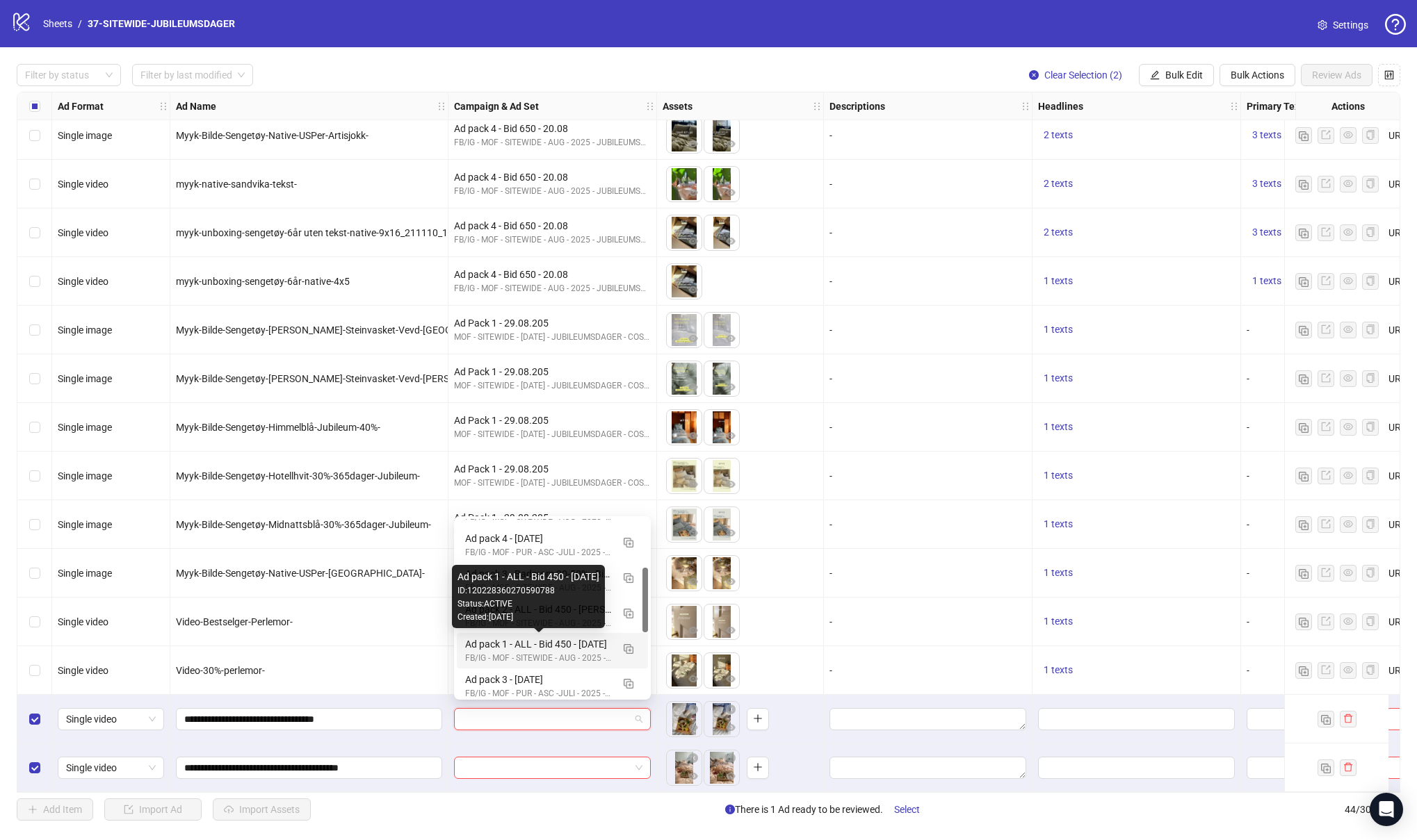
click at [548, 642] on div "Ad pack 1 - ALL - Bid 450 - 05.08.2025" at bounding box center [539, 644] width 146 height 15
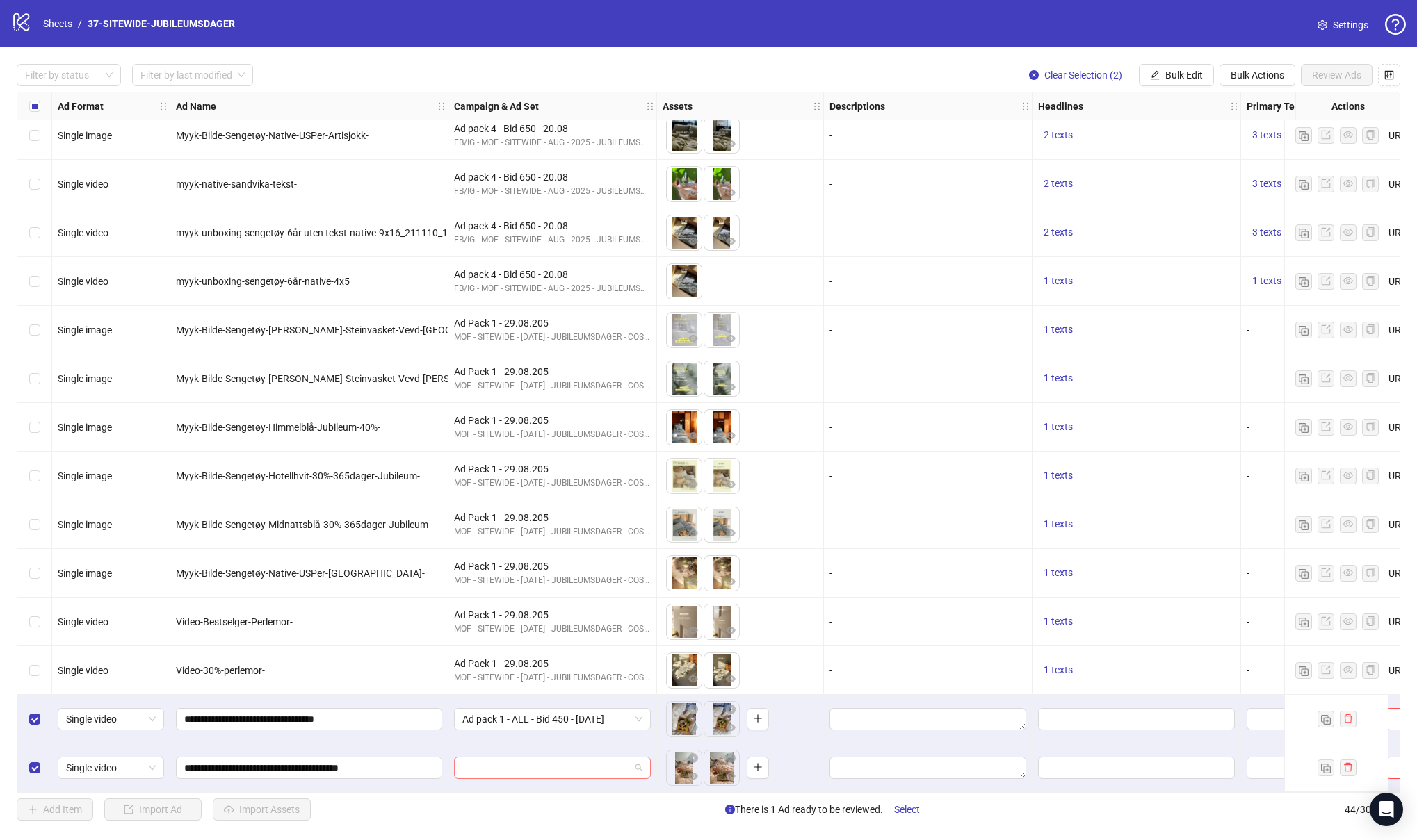
click at [544, 762] on input "search" at bounding box center [546, 768] width 168 height 21
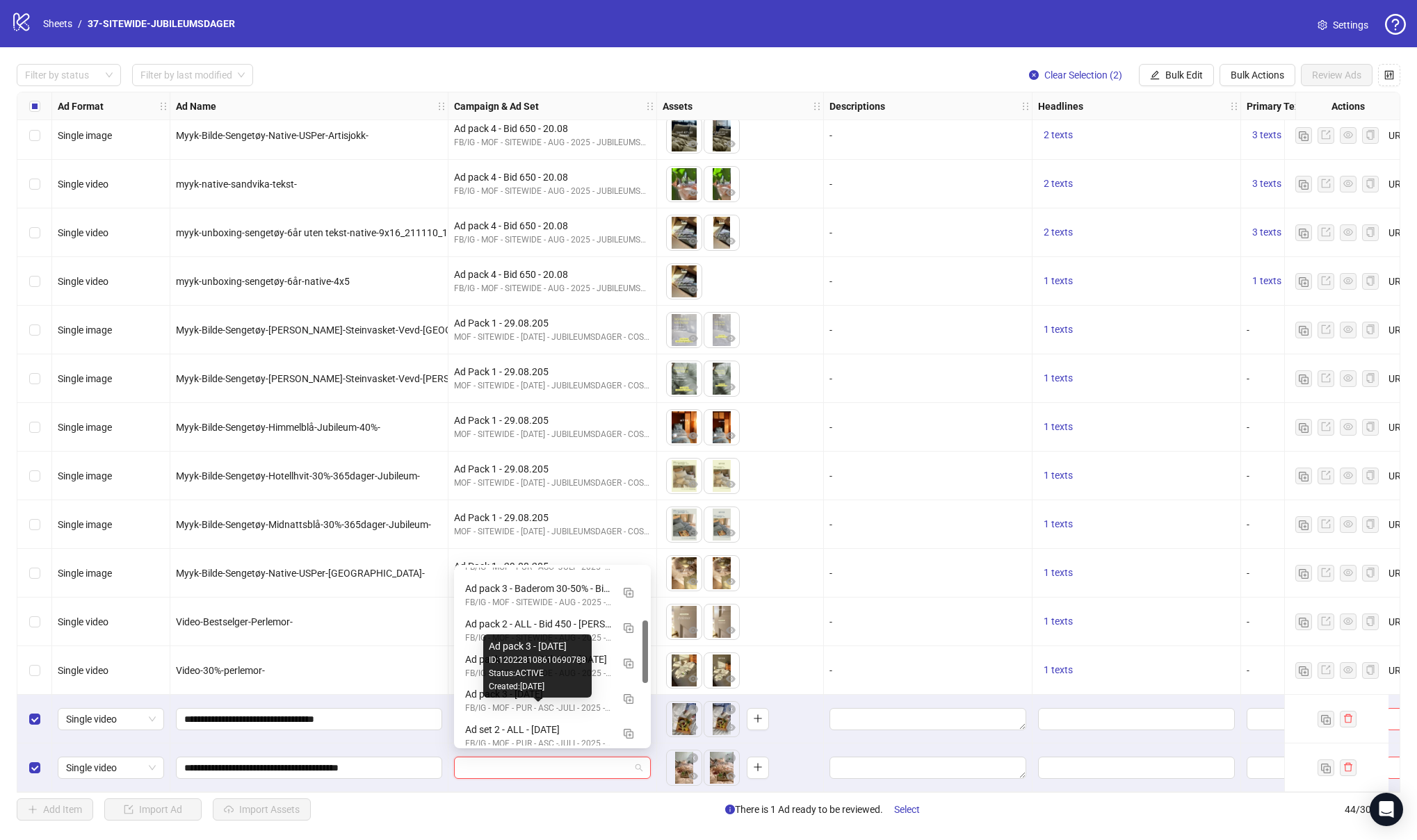
scroll to position [148, 0]
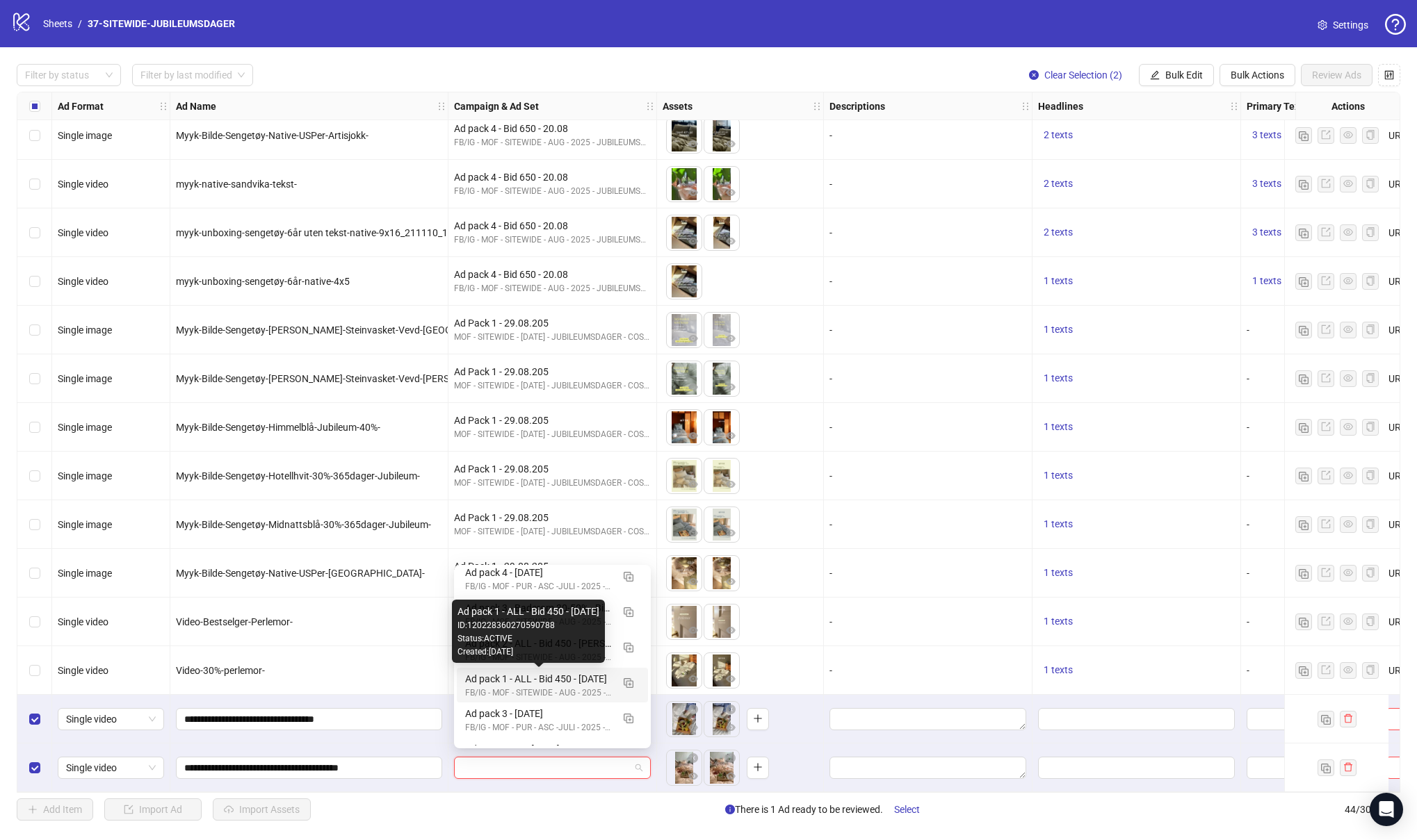
click at [586, 678] on div "Ad pack 1 - ALL - Bid 450 - 05.08.2025" at bounding box center [539, 679] width 146 height 15
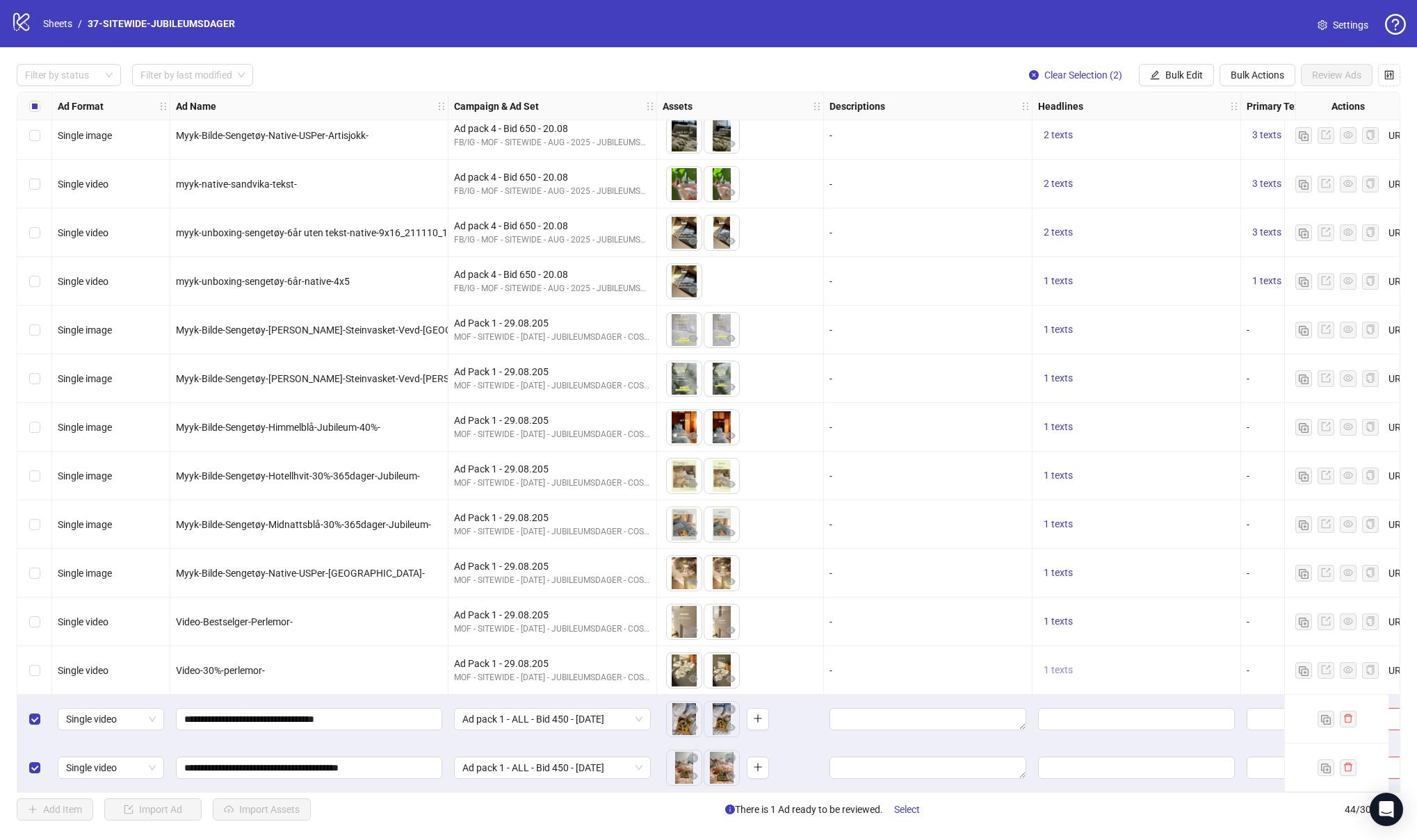
click at [1062, 668] on span "1 texts" at bounding box center [1057, 670] width 29 height 11
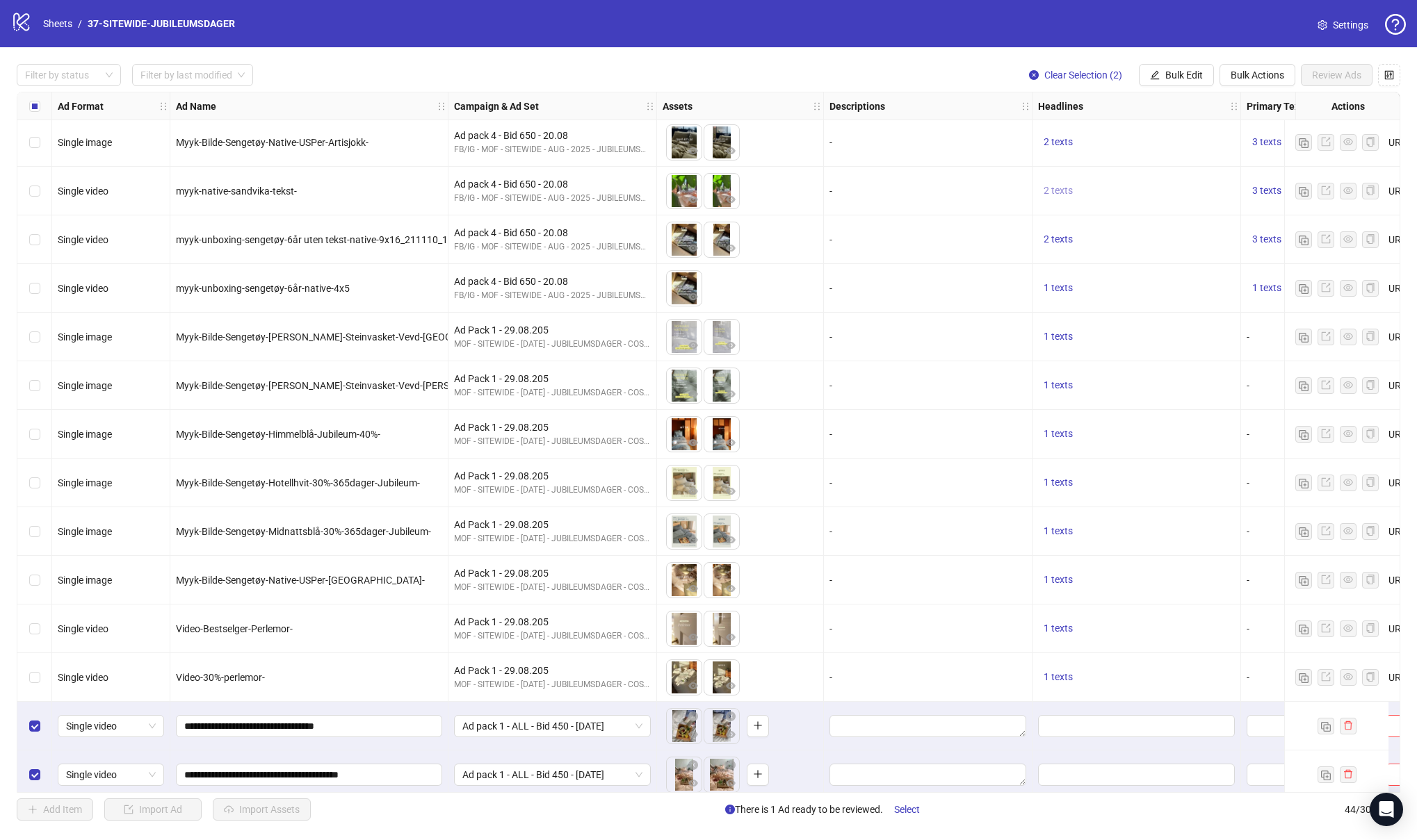
click at [1059, 192] on span "2 texts" at bounding box center [1057, 191] width 29 height 11
click at [1055, 238] on span "2 texts" at bounding box center [1057, 239] width 29 height 11
click at [1278, 229] on icon "caret-right" at bounding box center [1275, 229] width 10 height 10
click at [991, 368] on div "-" at bounding box center [928, 386] width 208 height 49
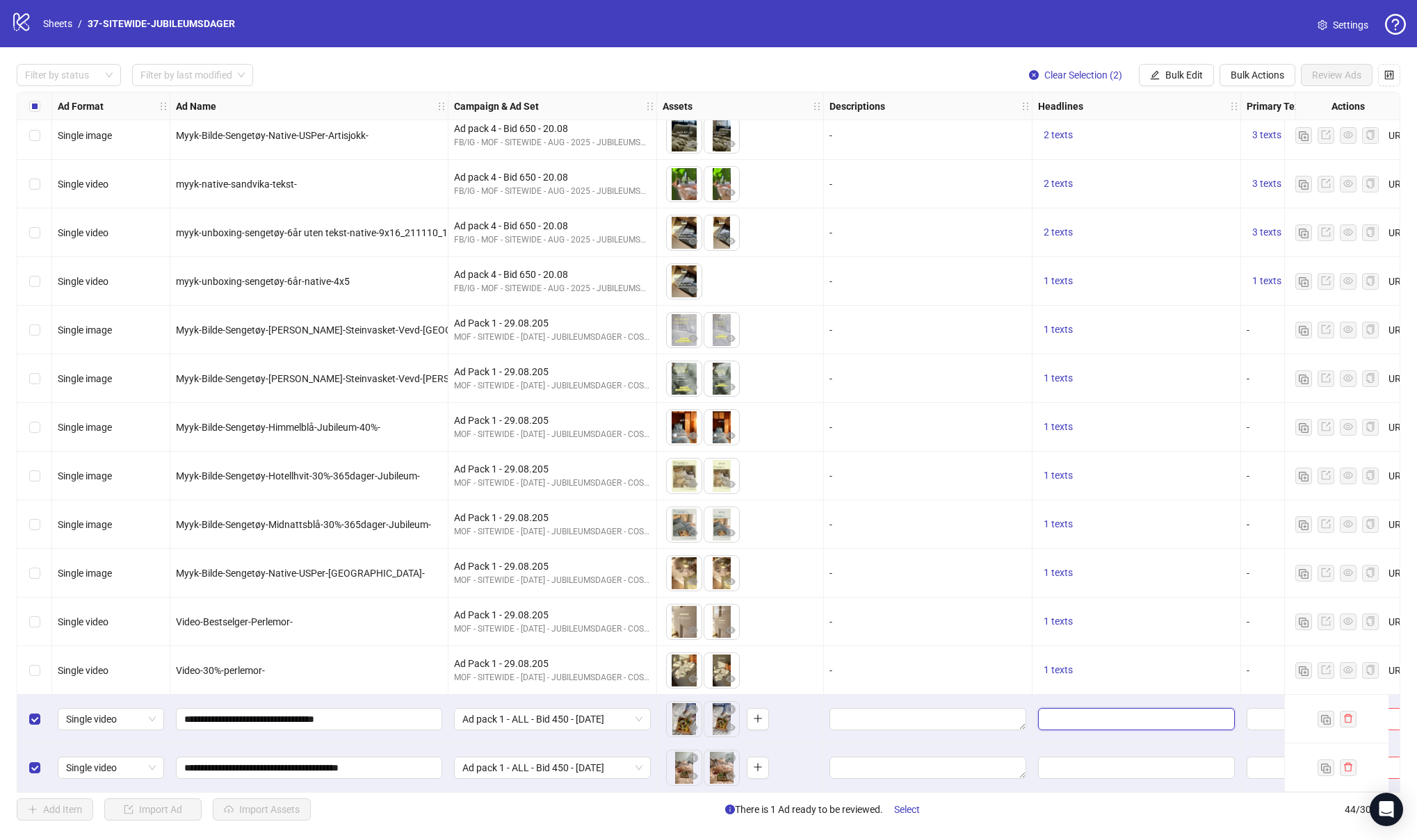
click at [1052, 716] on input "Edit values" at bounding box center [1135, 719] width 177 height 15
type input "**********"
click at [988, 646] on div "-" at bounding box center [928, 670] width 208 height 49
click at [1077, 766] on input "Edit values" at bounding box center [1135, 768] width 177 height 15
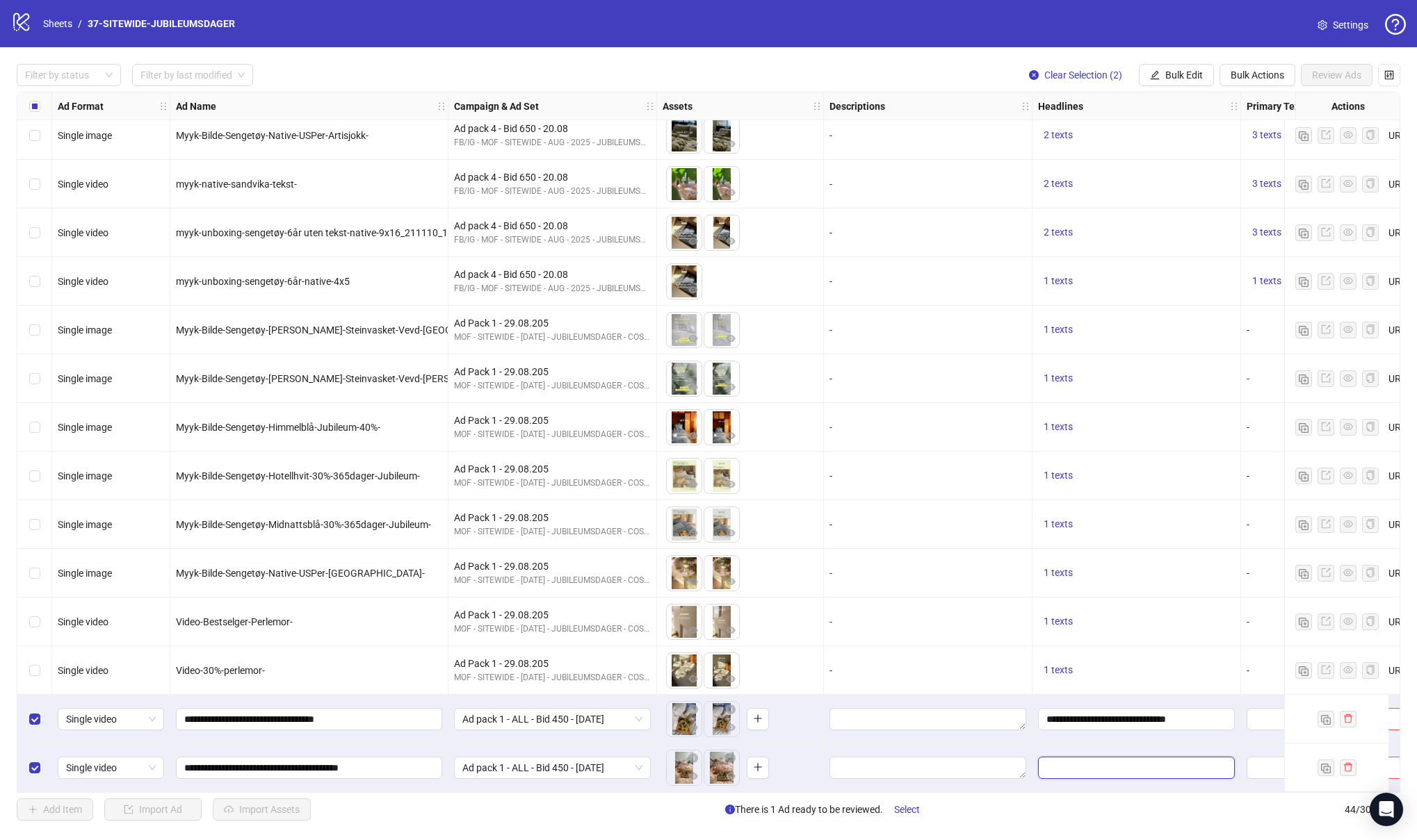
click at [1077, 766] on input "Edit values" at bounding box center [1135, 768] width 177 height 15
type input "*"
click at [1096, 532] on div "1 texts" at bounding box center [1137, 524] width 208 height 49
click at [1059, 471] on span "1 texts" at bounding box center [1057, 476] width 29 height 11
click at [1204, 472] on div "Finn ut hvorfor 50.000 sover med oss." at bounding box center [1199, 466] width 115 height 46
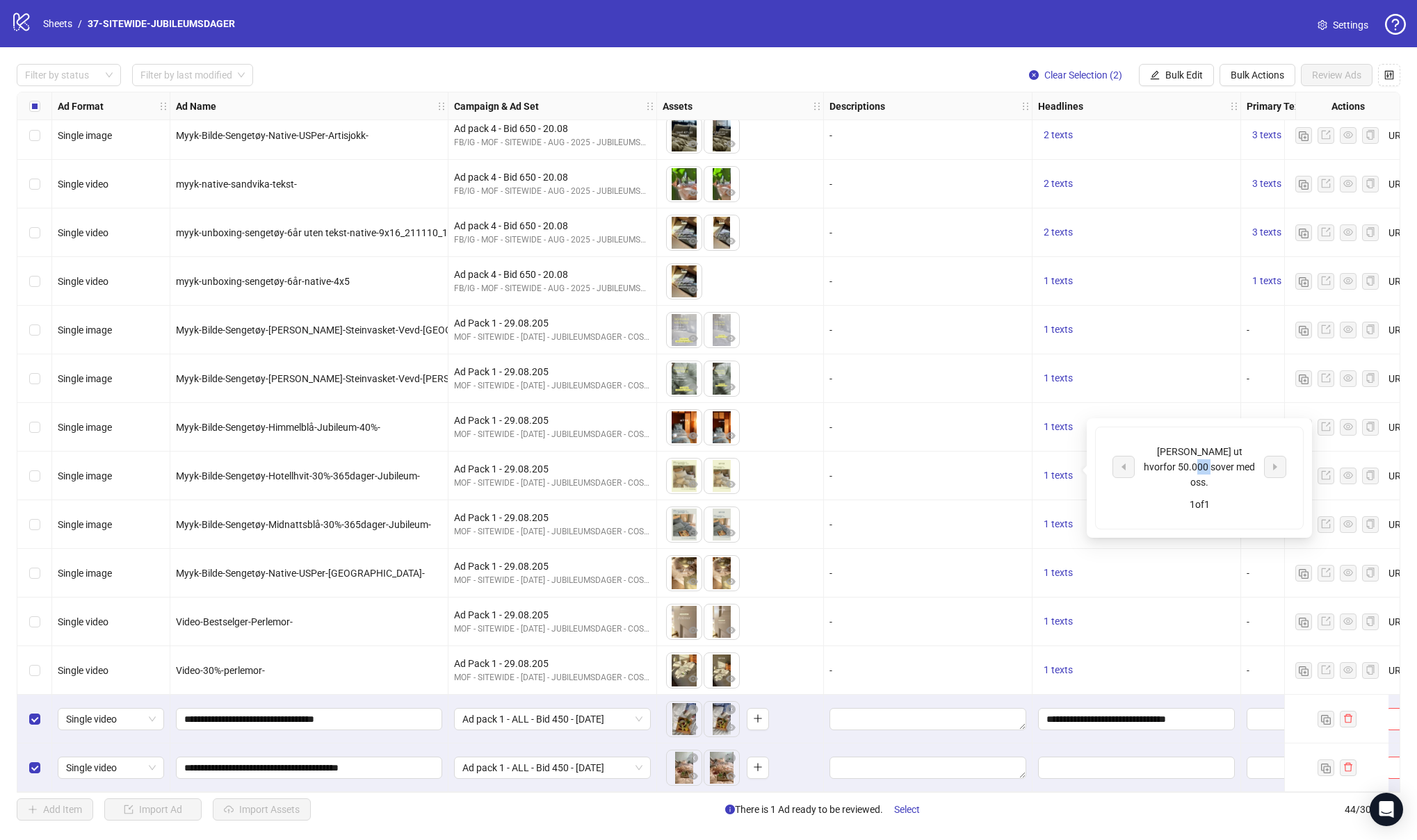
click at [1204, 472] on div "Finn ut hvorfor 50.000 sover med oss." at bounding box center [1199, 466] width 115 height 46
click at [1054, 523] on span "1 texts" at bounding box center [1057, 524] width 29 height 11
click at [1212, 508] on div "Prøv sengetøyet alle snakker om" at bounding box center [1199, 507] width 115 height 30
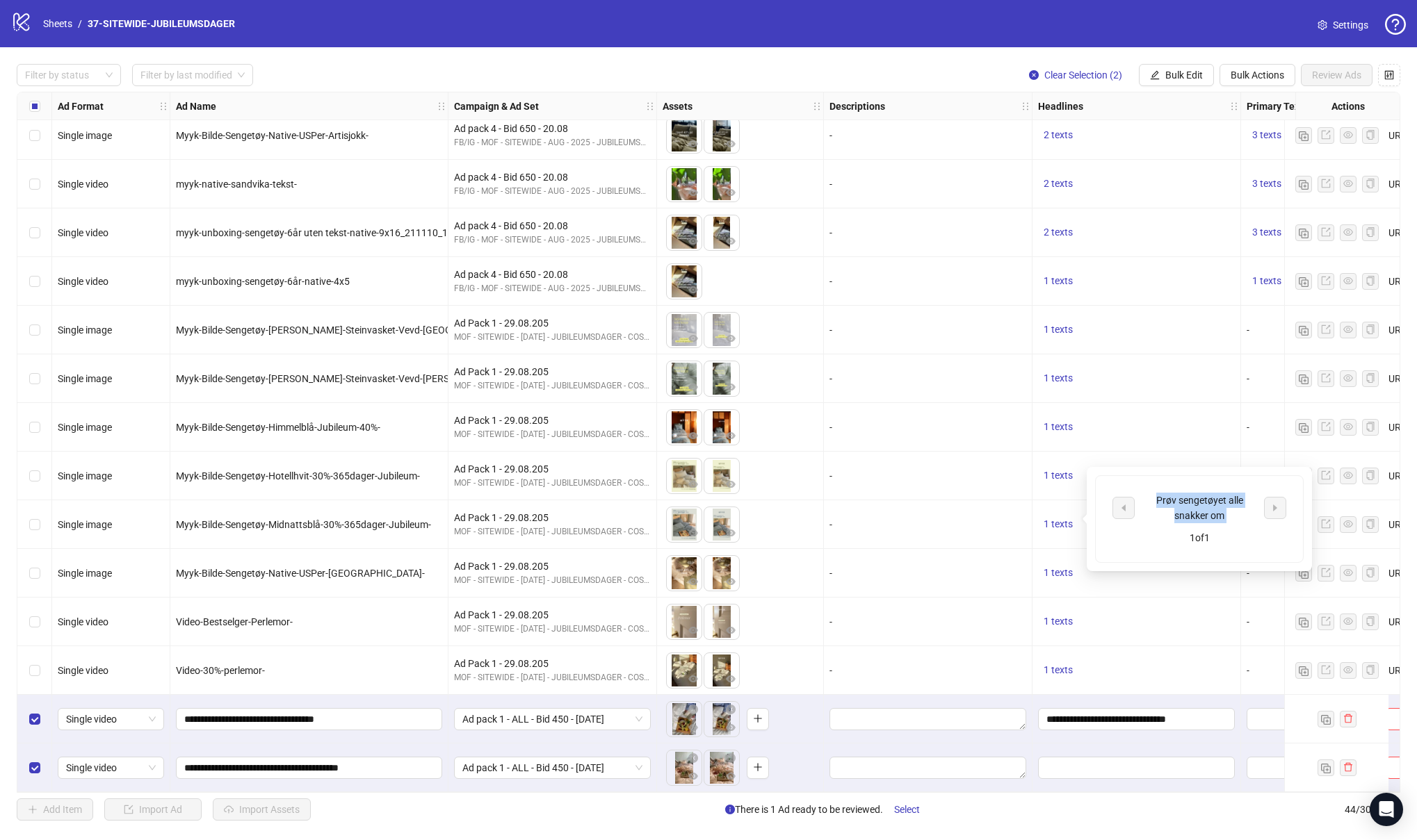
click at [1212, 508] on div "Prøv sengetøyet alle snakker om" at bounding box center [1199, 507] width 115 height 30
copy div "Prøv sengetøyet alle snakker om"
click at [1092, 760] on input "Edit values" at bounding box center [1135, 768] width 177 height 15
paste input "**********"
type input "**********"
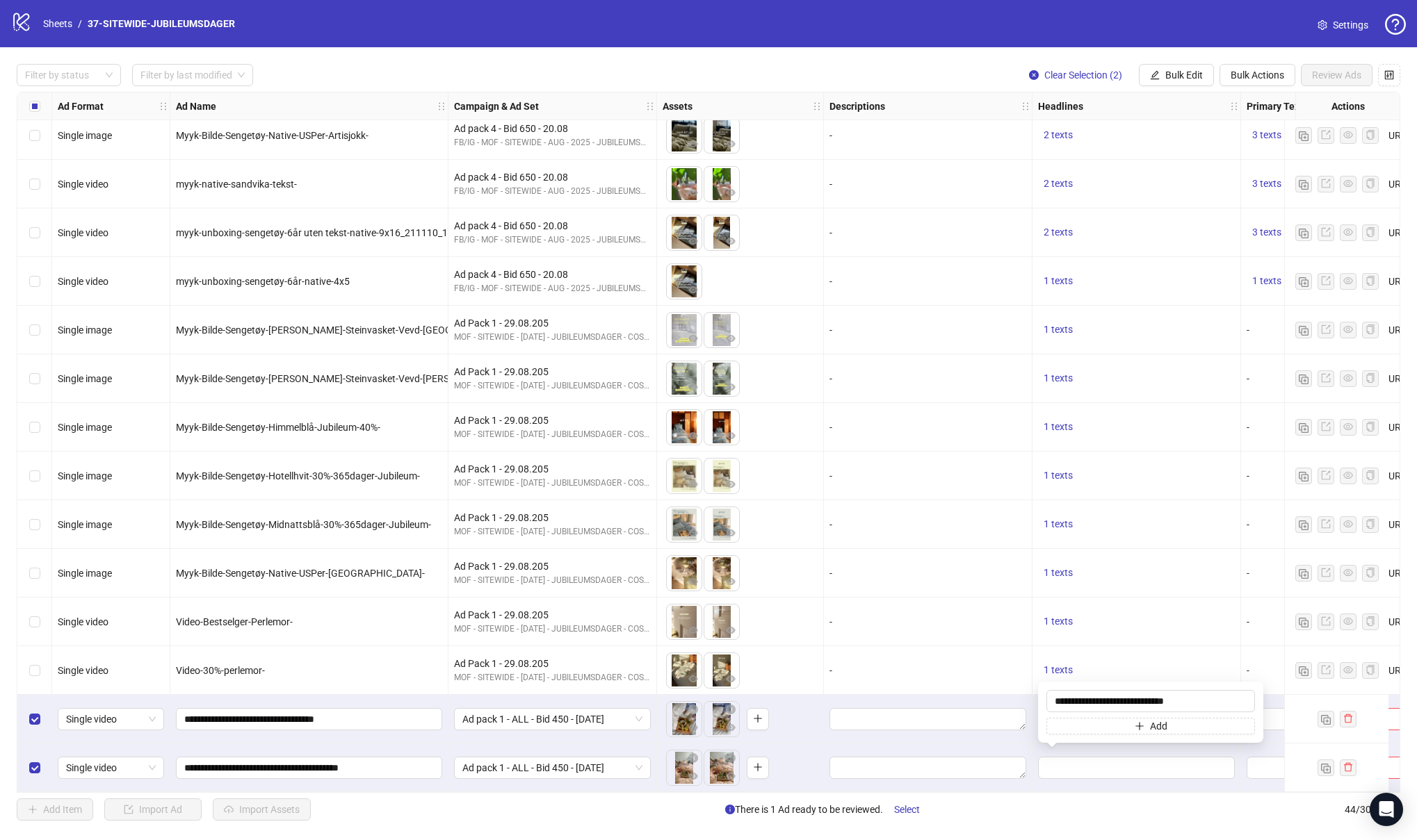
click at [962, 734] on div at bounding box center [928, 719] width 208 height 49
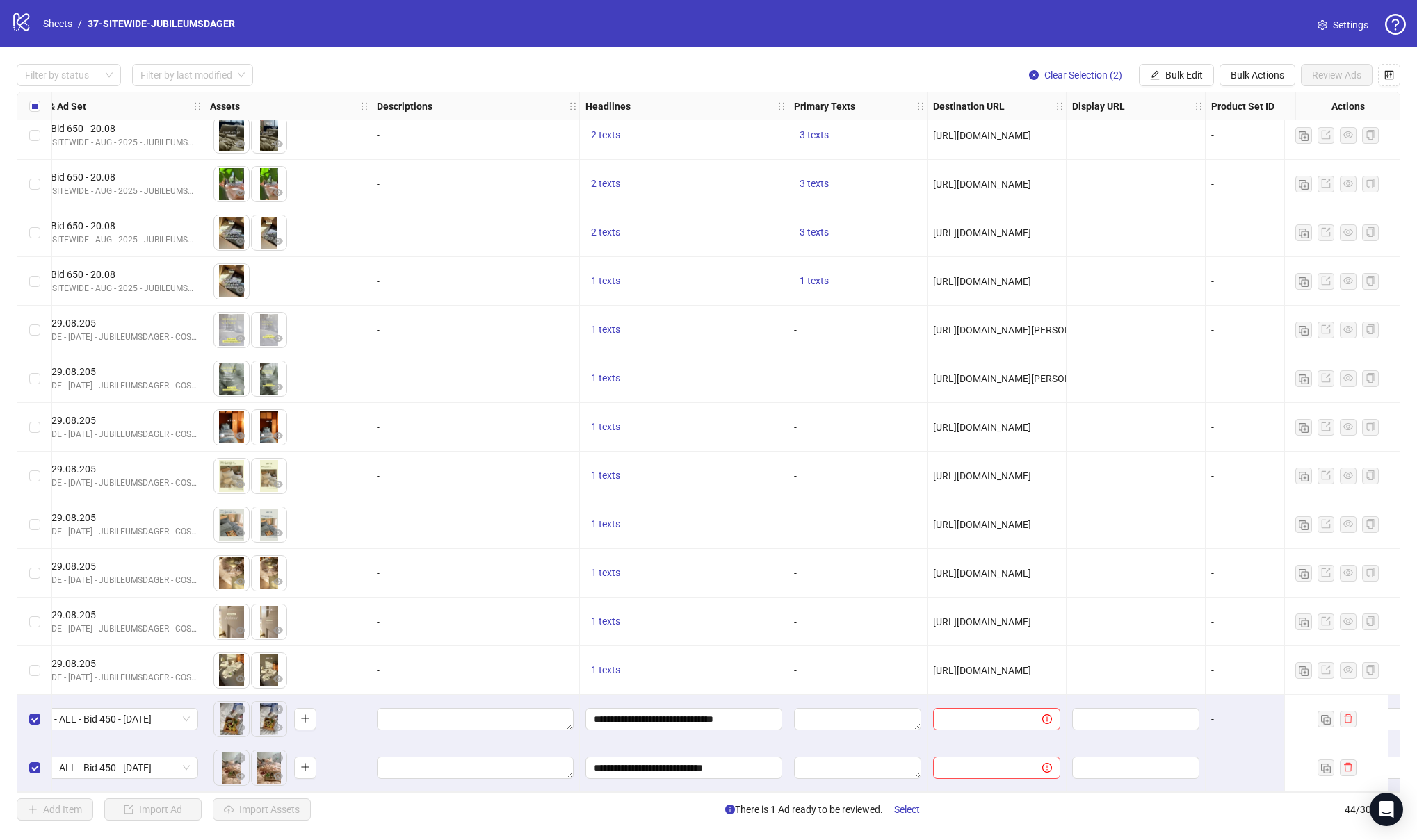
scroll to position [1474, 529]
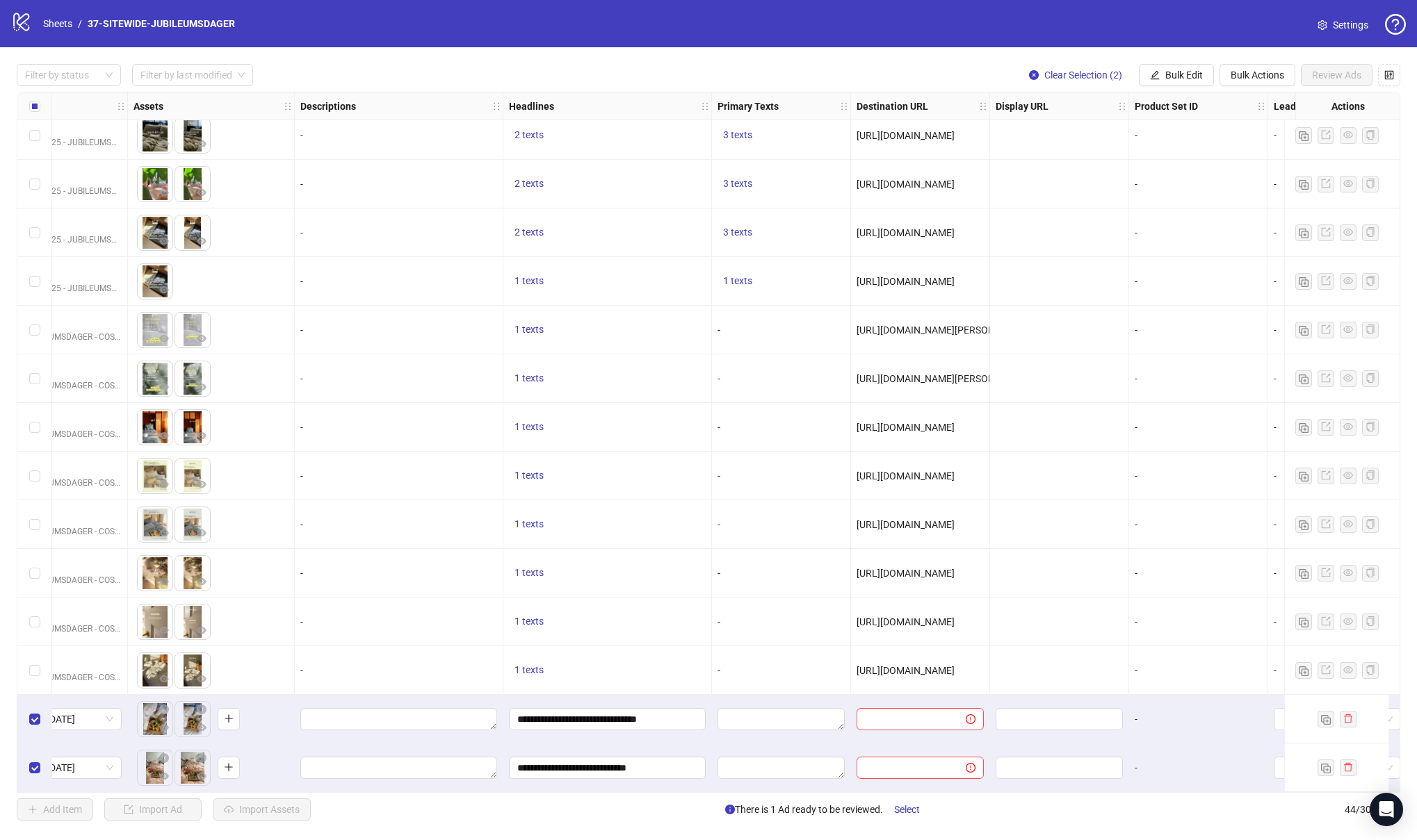
click at [916, 325] on span "https://www.myyk.no/products/sengesett-i-krepp-hotellhvit" at bounding box center [943, 330] width 172 height 11
copy span "https://www.myyk.no/products/sengesett-i-krepp-hotellhvit"
click at [931, 711] on input "text" at bounding box center [906, 719] width 82 height 15
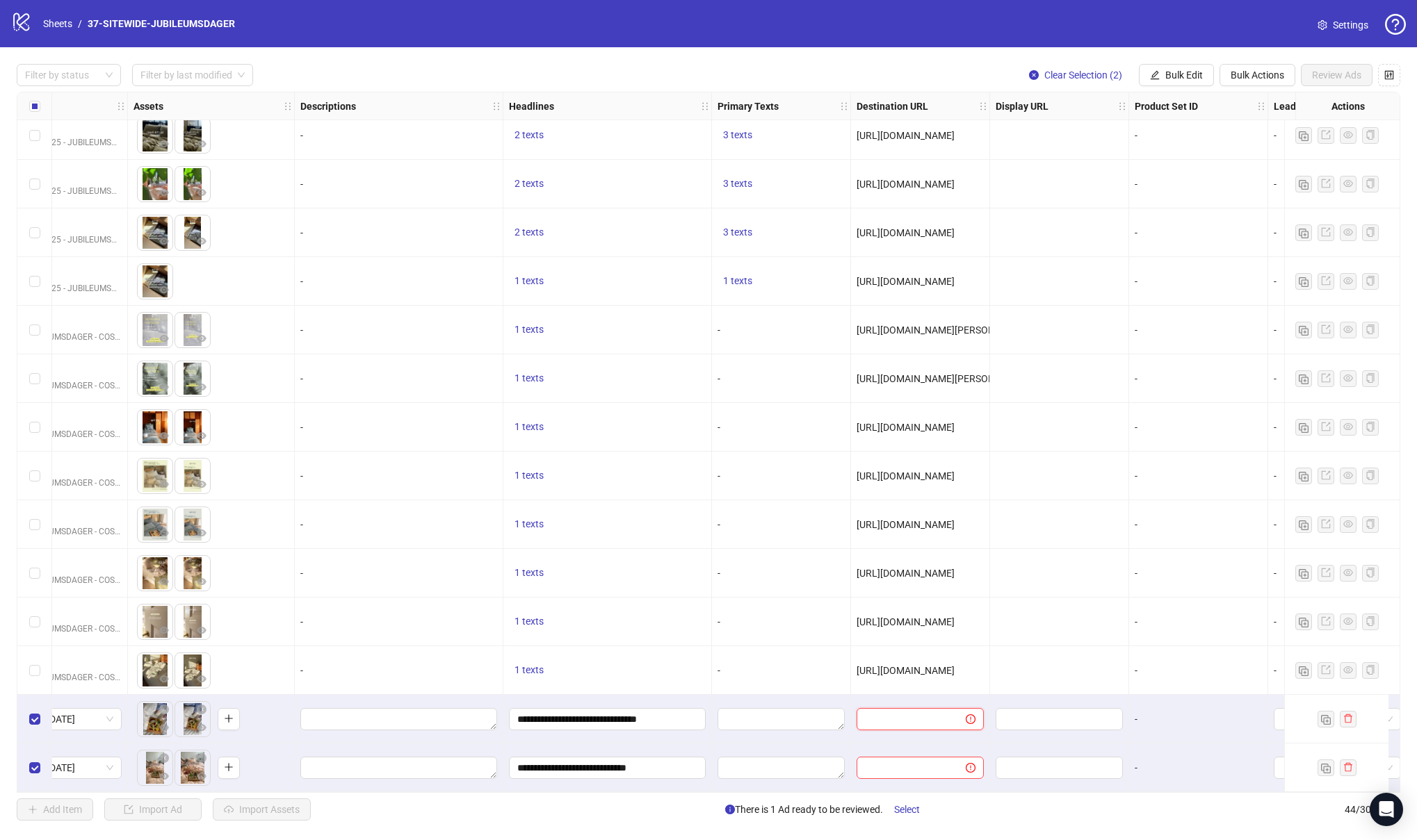
paste input "**********"
type input "**********"
click at [895, 760] on input "text" at bounding box center [906, 768] width 82 height 15
click at [936, 479] on div "https://www.myyk.no/collections/sengetoy" at bounding box center [921, 476] width 139 height 49
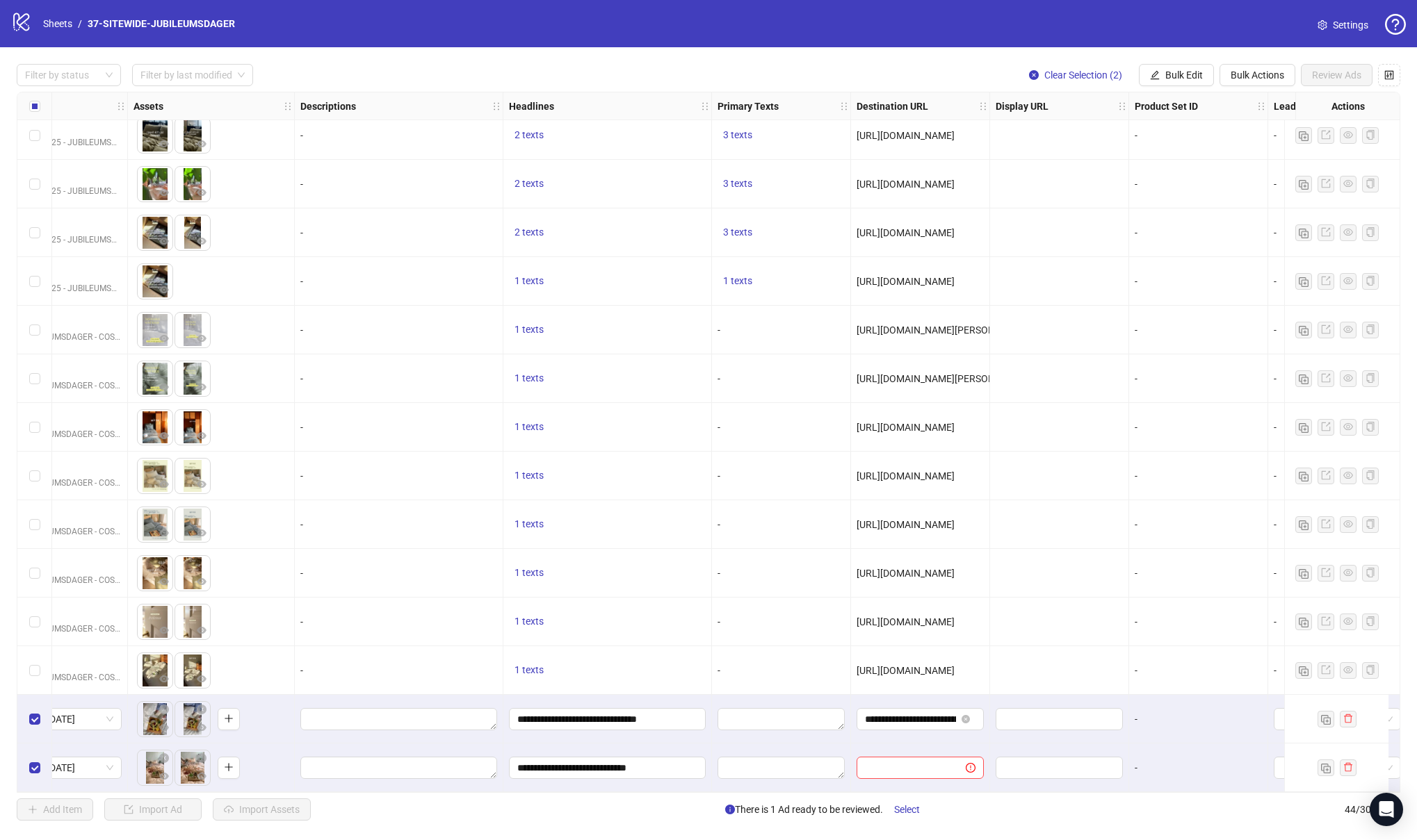
click at [933, 471] on span "https://www.myyk.no/collections/sengetoy" at bounding box center [905, 476] width 98 height 11
copy span "https://www.myyk.no/collections/sengetoy"
click at [894, 760] on input "text" at bounding box center [906, 768] width 82 height 15
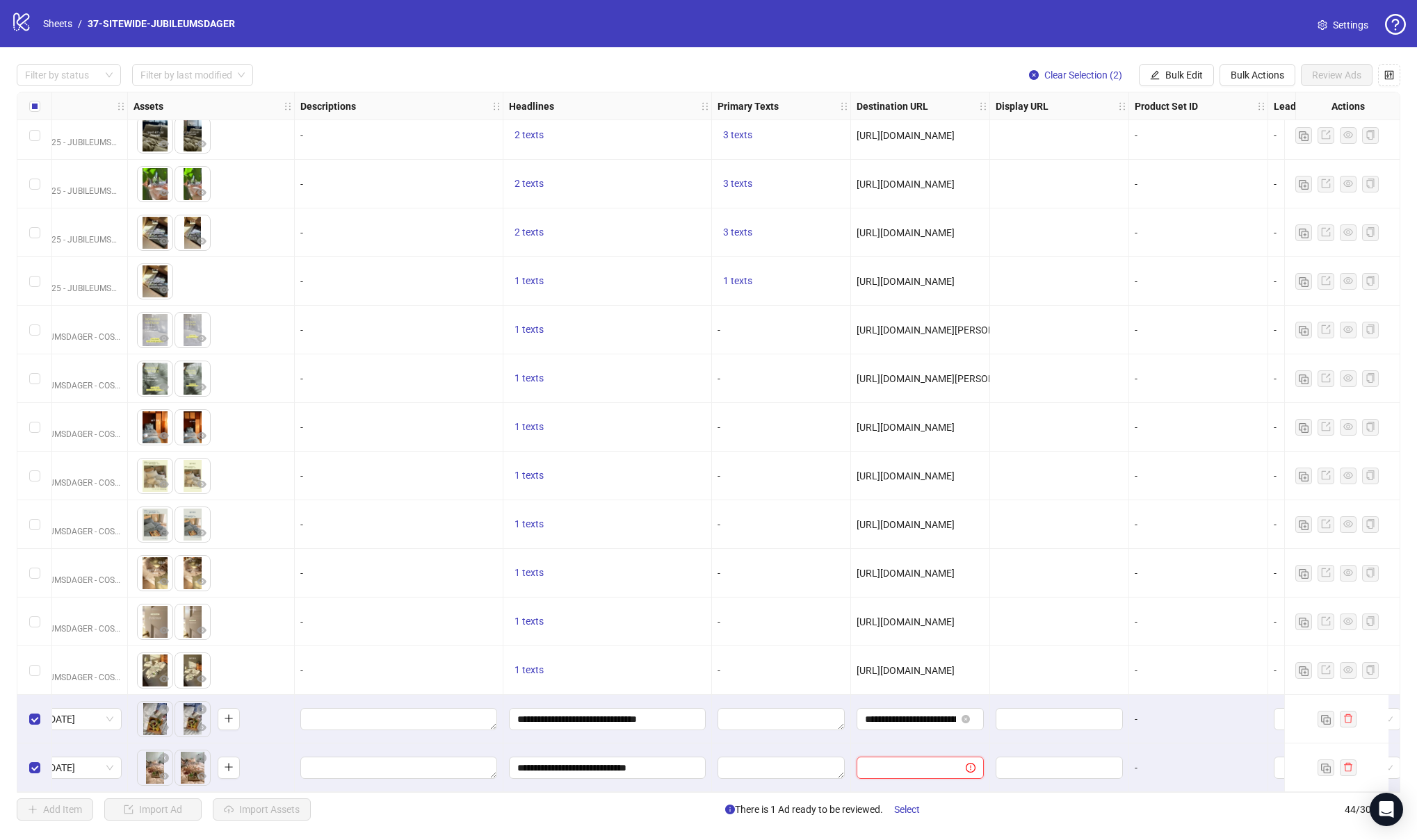
paste input "**********"
type input "**********"
click at [1159, 713] on div "-" at bounding box center [1198, 719] width 127 height 15
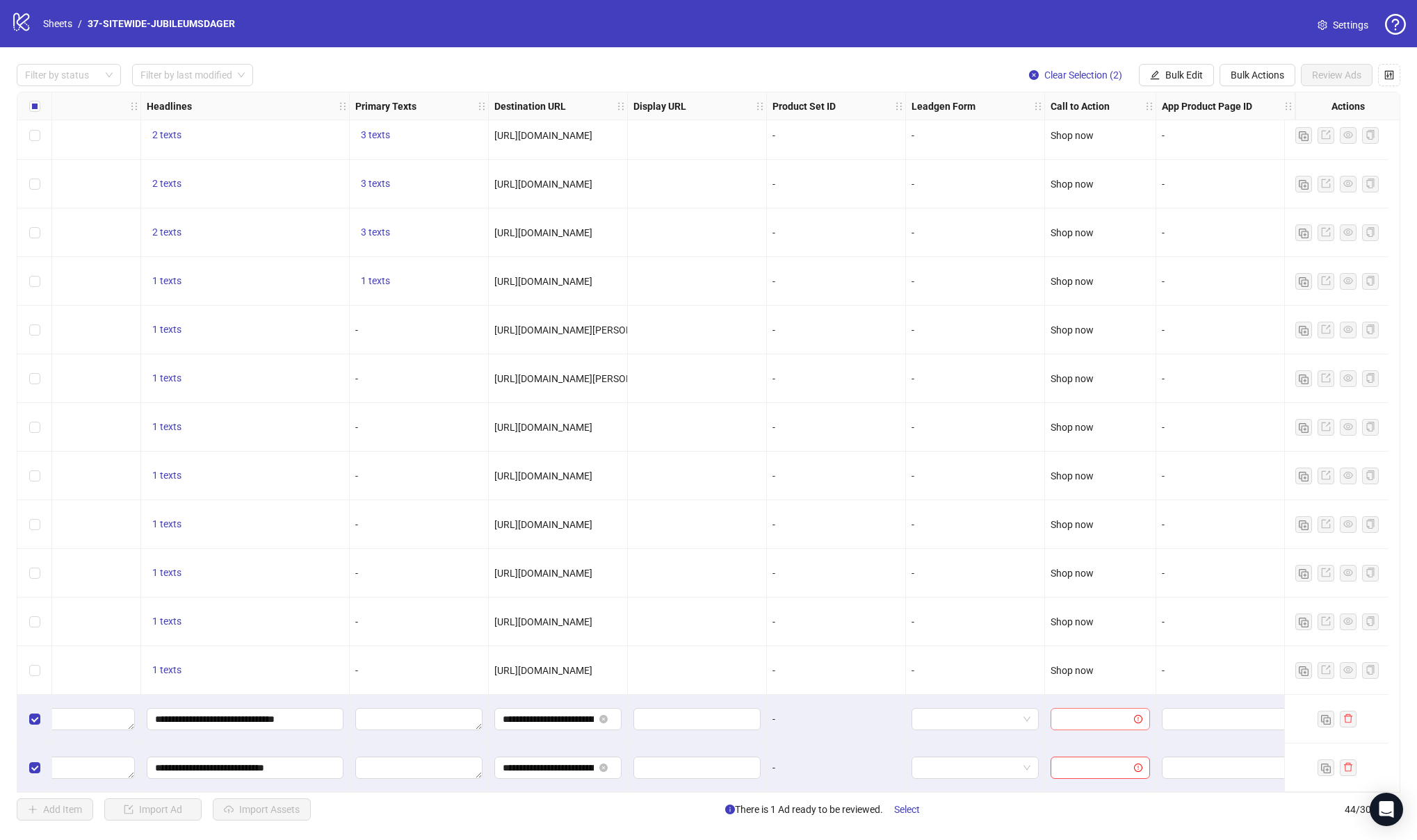
click at [1095, 718] on input "search" at bounding box center [1094, 719] width 70 height 21
click at [1095, 622] on div "Shop now" at bounding box center [1089, 621] width 77 height 15
click at [1100, 764] on input "search" at bounding box center [1094, 768] width 70 height 21
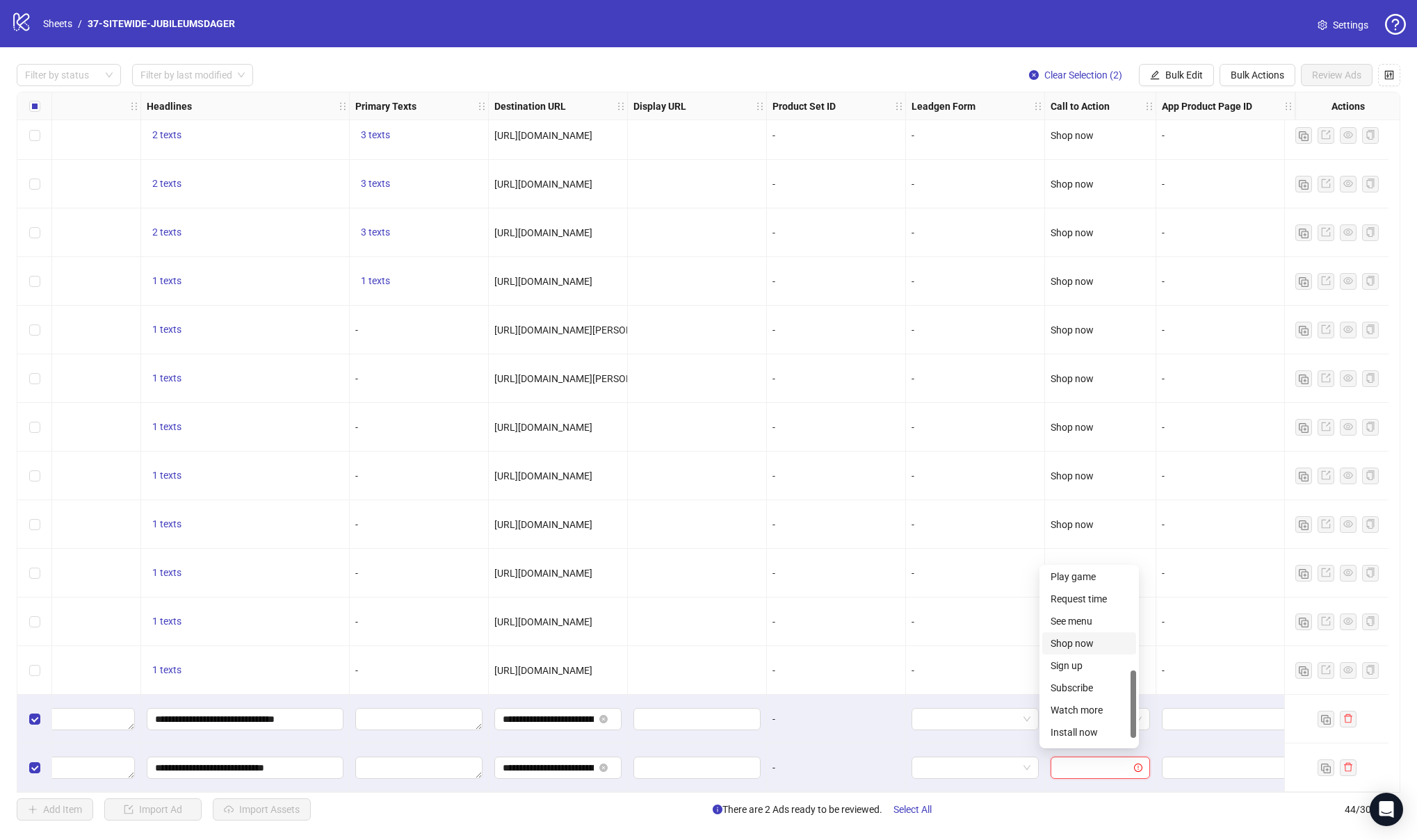
click at [1083, 636] on div "Shop now" at bounding box center [1089, 644] width 77 height 15
click at [1338, 76] on span "Review Ads" at bounding box center [1337, 75] width 49 height 11
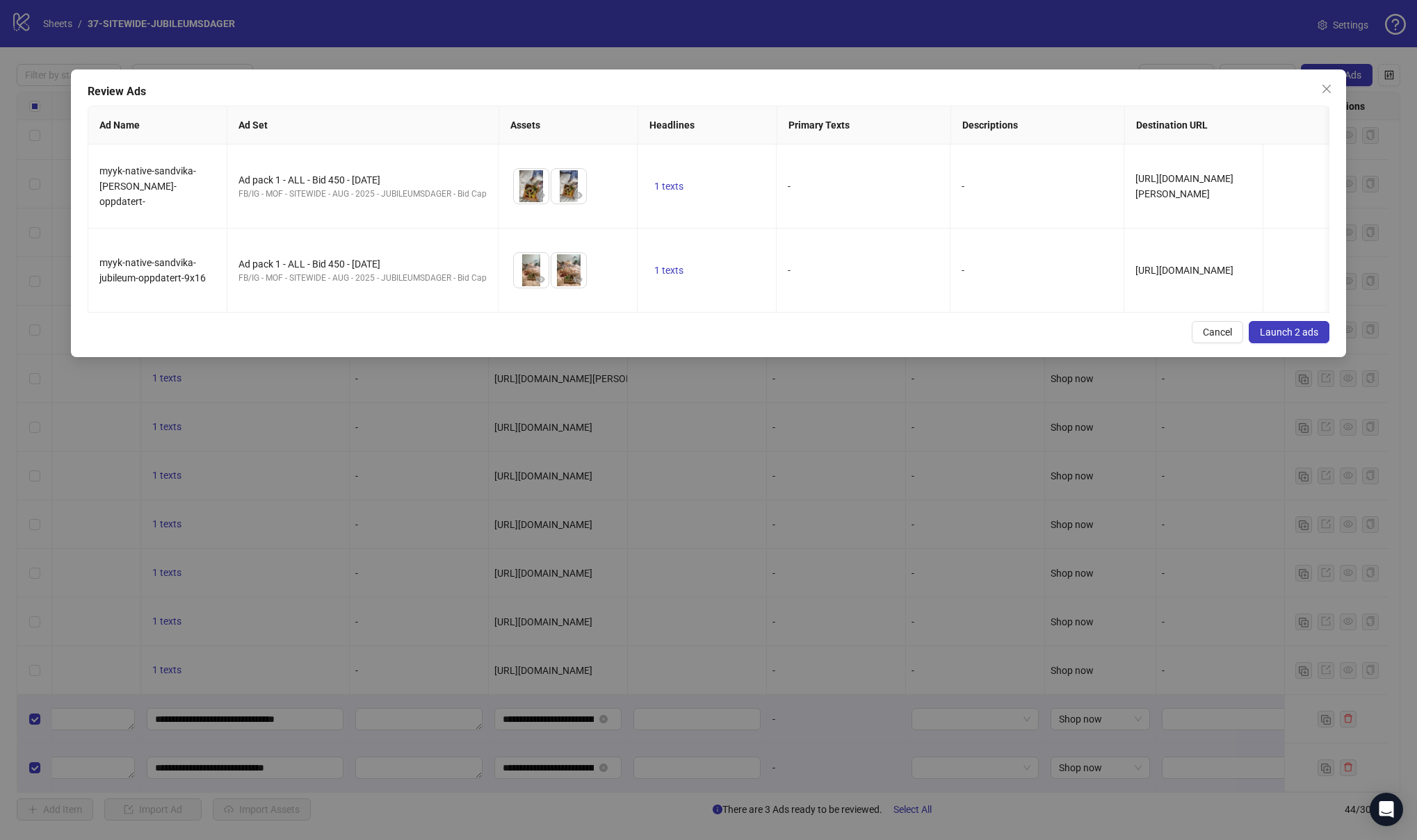
click at [1288, 326] on span "Launch 2 ads" at bounding box center [1288, 332] width 58 height 11
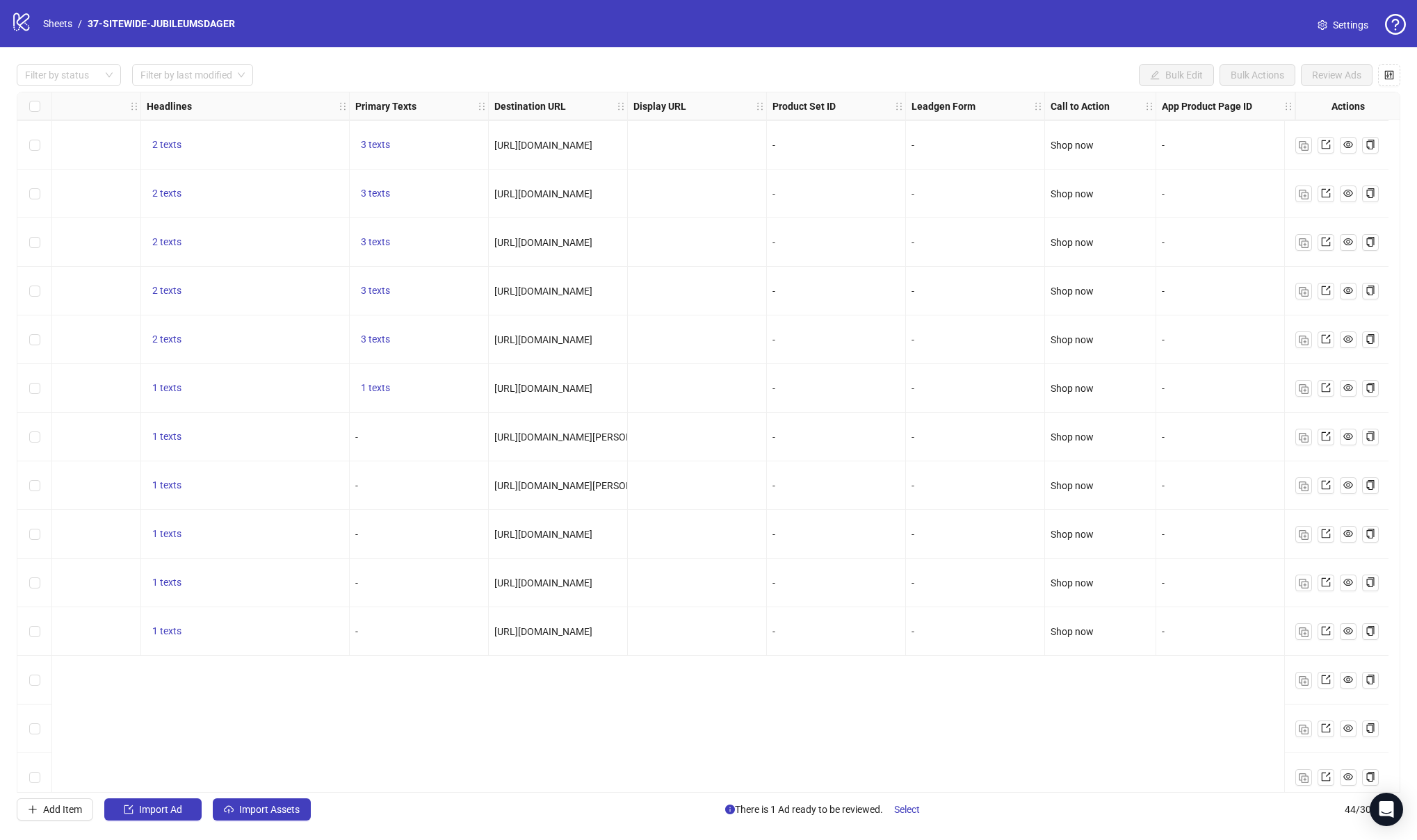
scroll to position [1474, 902]
